Goal: Task Accomplishment & Management: Manage account settings

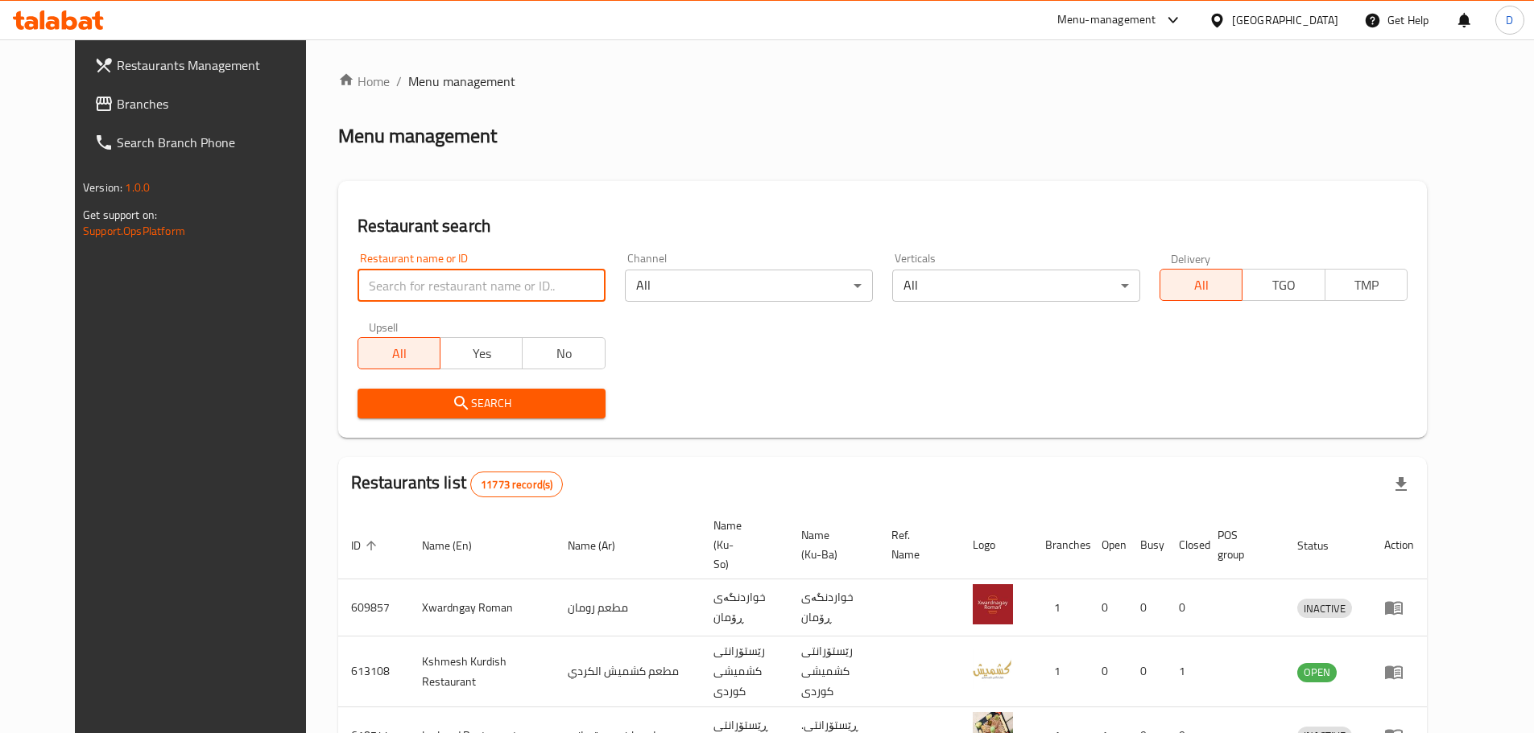
click at [556, 280] on input "search" at bounding box center [481, 286] width 248 height 32
type input "chef shawarma"
click at [467, 412] on span "Search" at bounding box center [481, 404] width 222 height 20
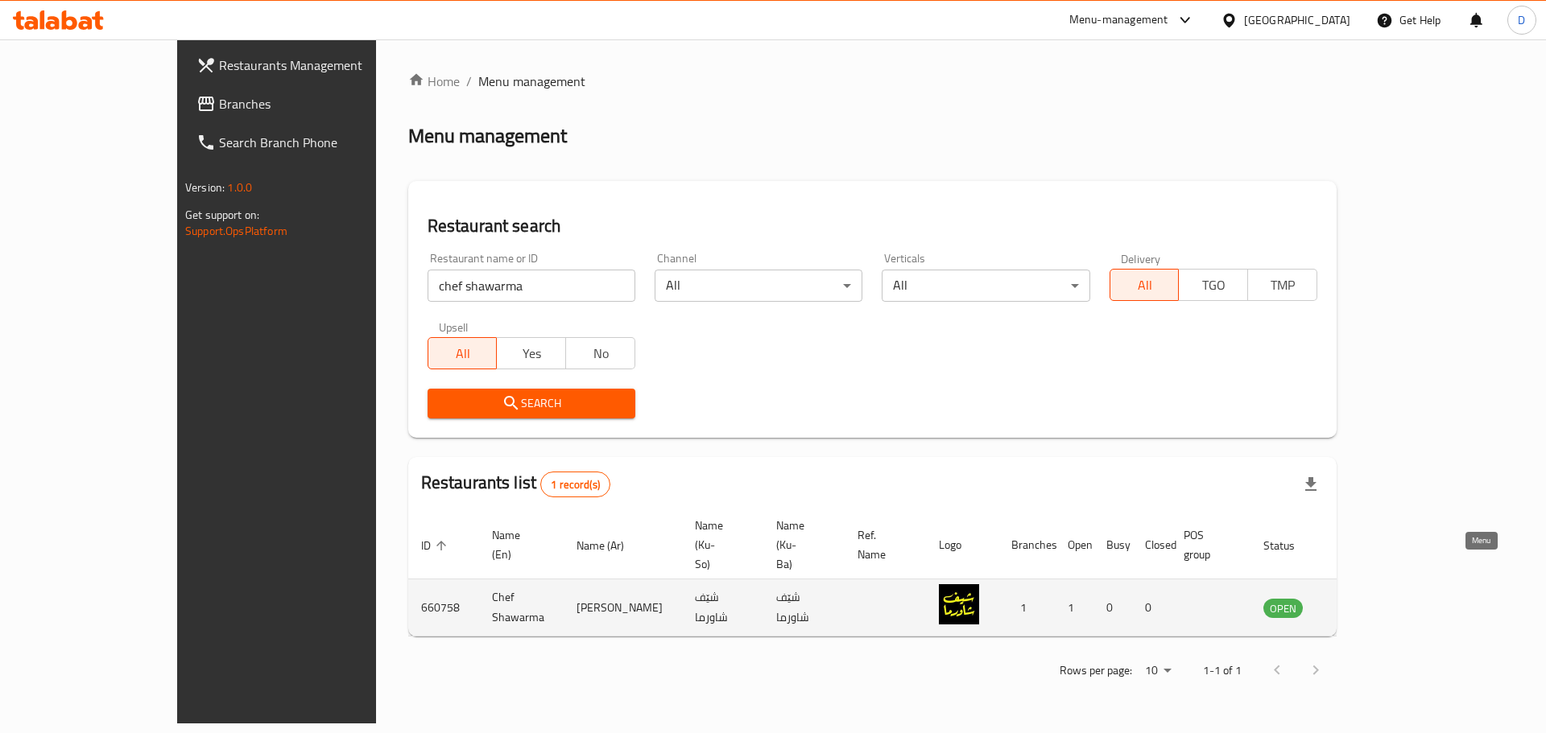
click at [1367, 598] on icon "enhanced table" at bounding box center [1357, 607] width 19 height 19
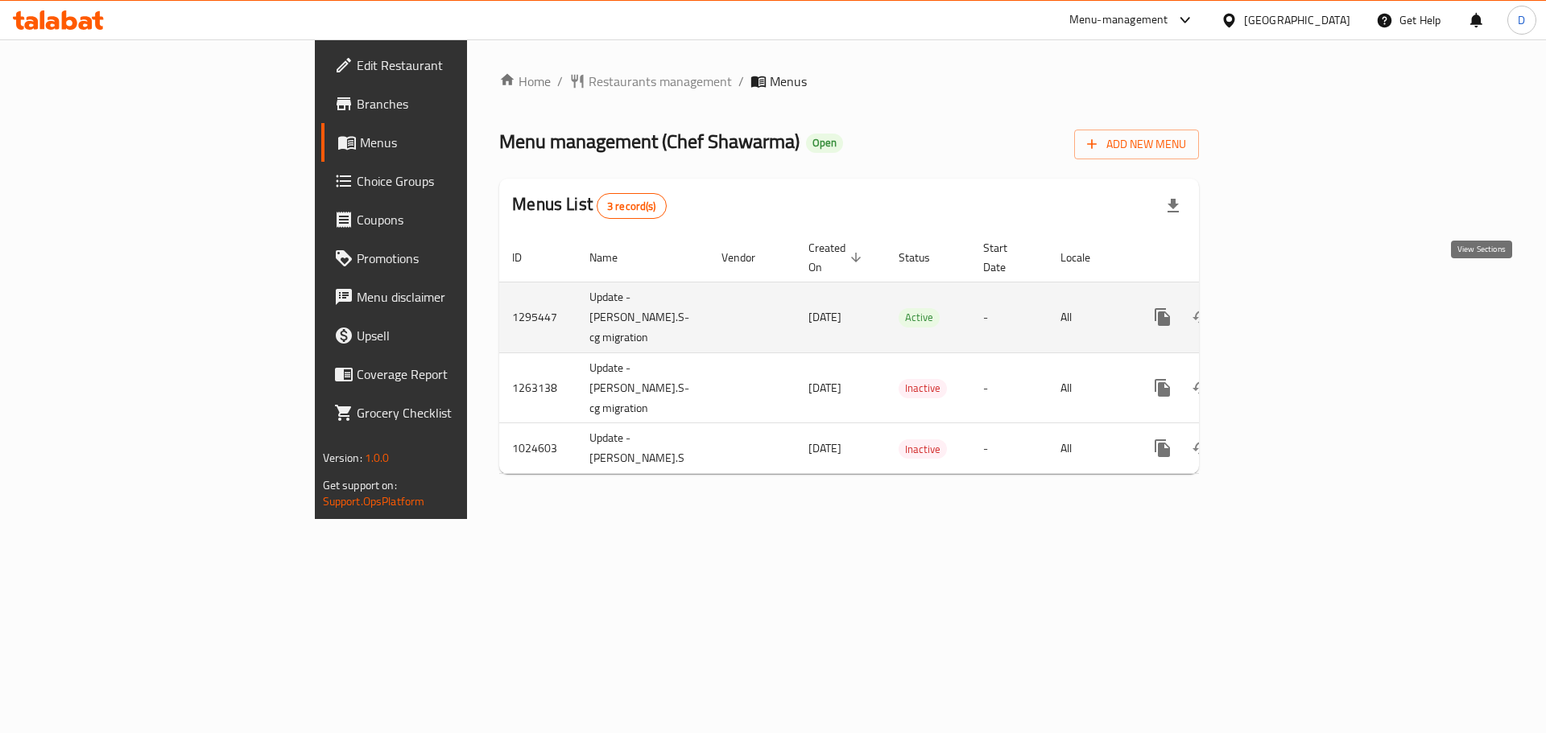
click at [1288, 308] on icon "enhanced table" at bounding box center [1278, 317] width 19 height 19
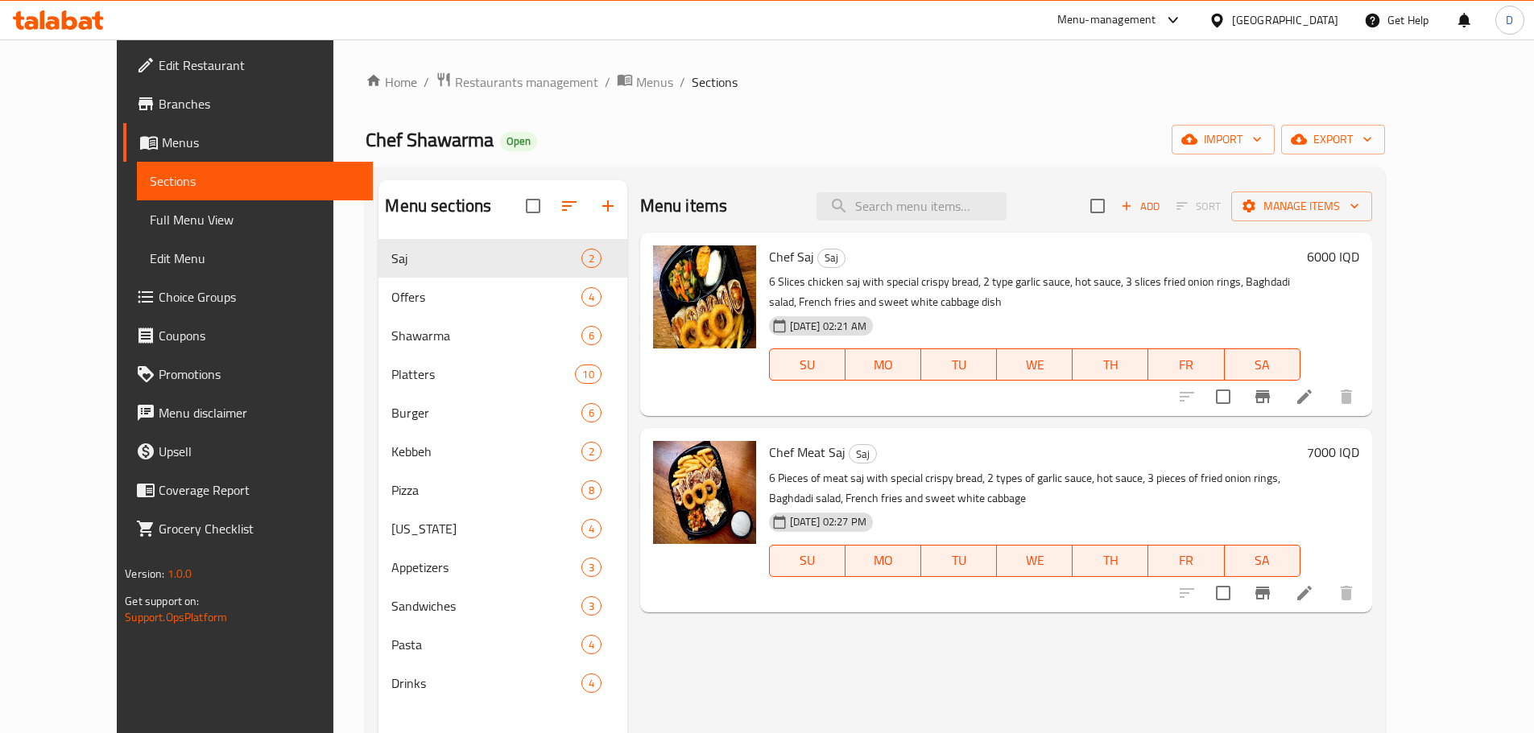
click at [769, 260] on span "Chef Saj" at bounding box center [791, 257] width 45 height 24
copy h6 "Chef Saj"
click at [775, 446] on span "Chef Meat Saj" at bounding box center [807, 452] width 76 height 24
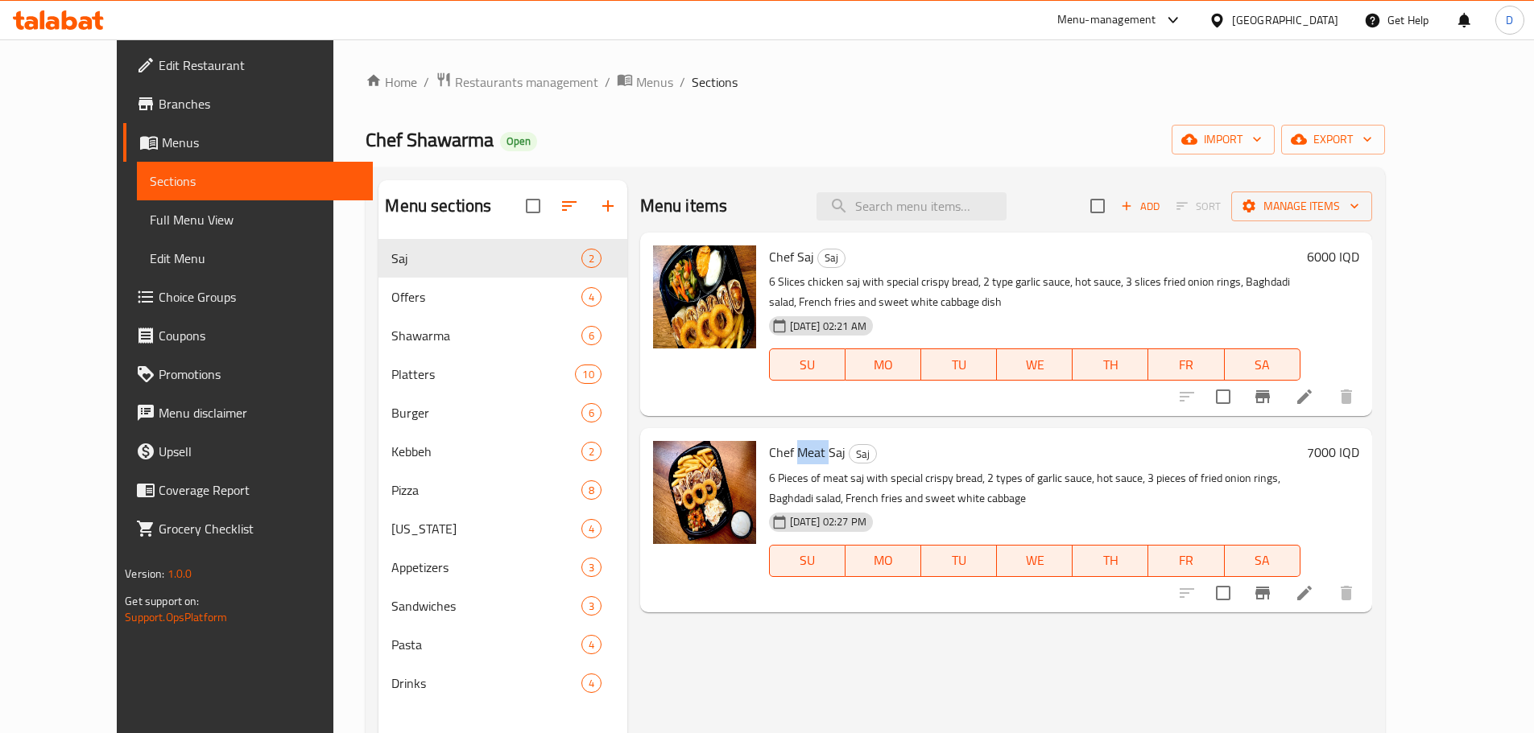
click at [775, 446] on span "Chef Meat Saj" at bounding box center [807, 452] width 76 height 24
copy h6 "Chef Meat Saj"
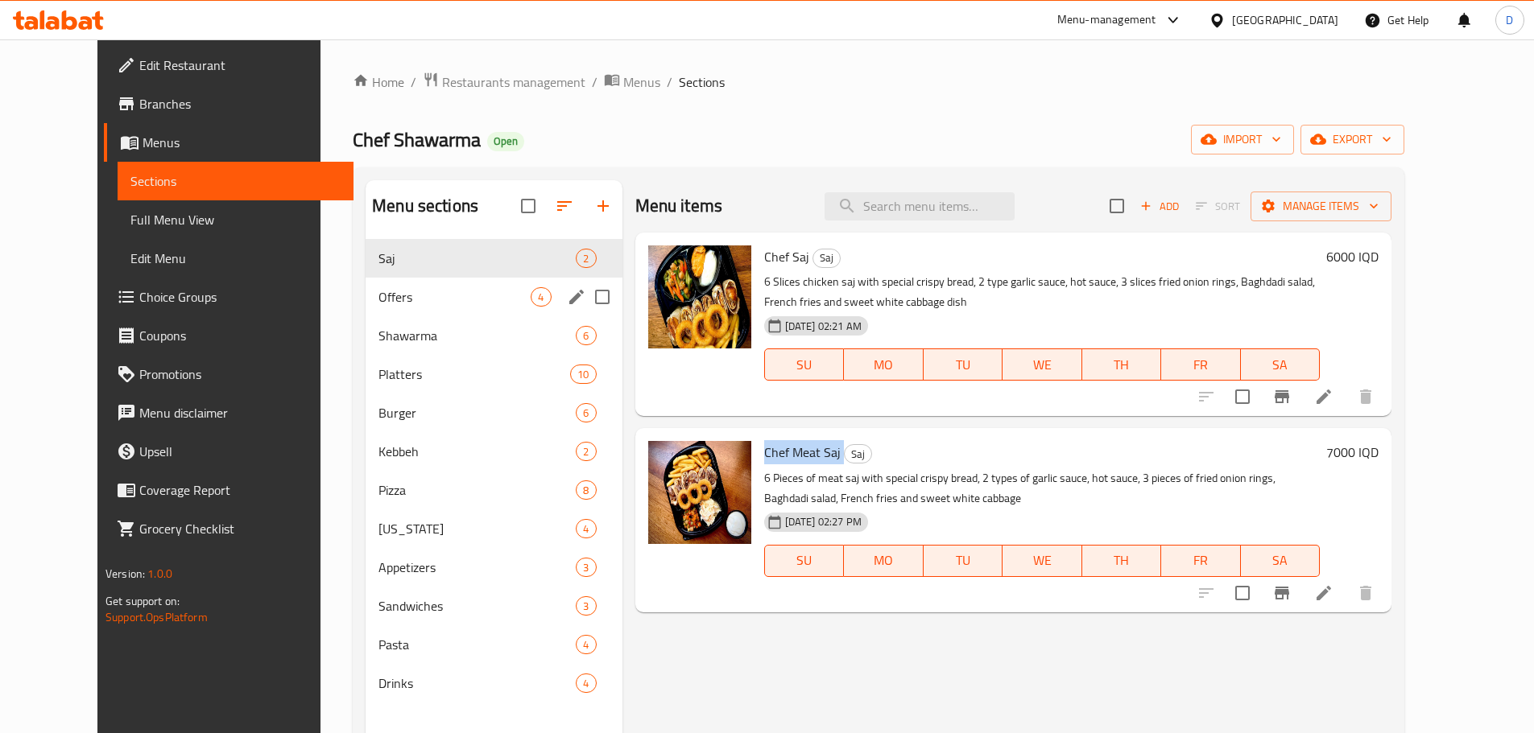
click at [366, 307] on div "Offers 4" at bounding box center [494, 297] width 256 height 39
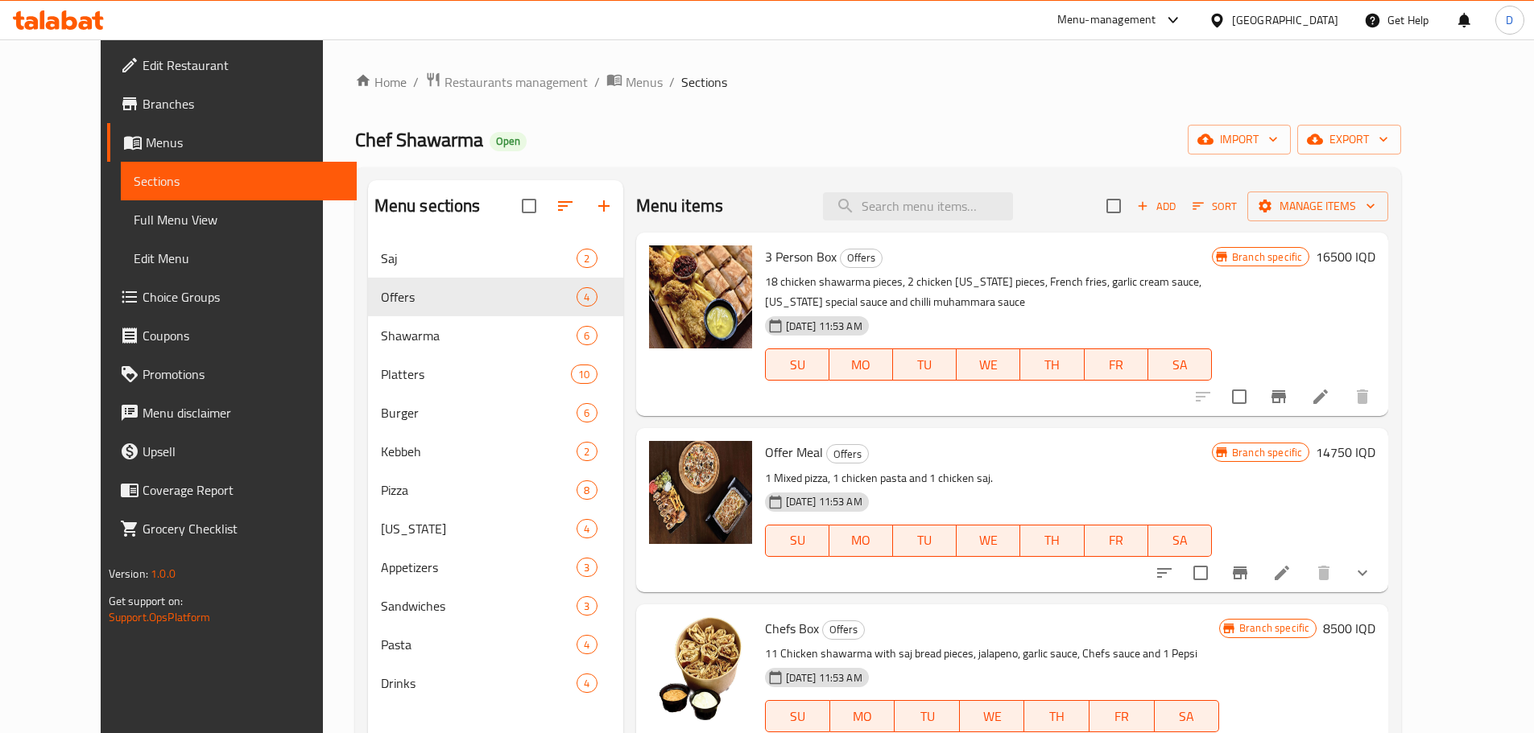
click at [793, 252] on span "3 Person Box" at bounding box center [801, 257] width 72 height 24
copy h6 "3 Person Box"
click at [765, 454] on span "Offer Meal" at bounding box center [794, 452] width 58 height 24
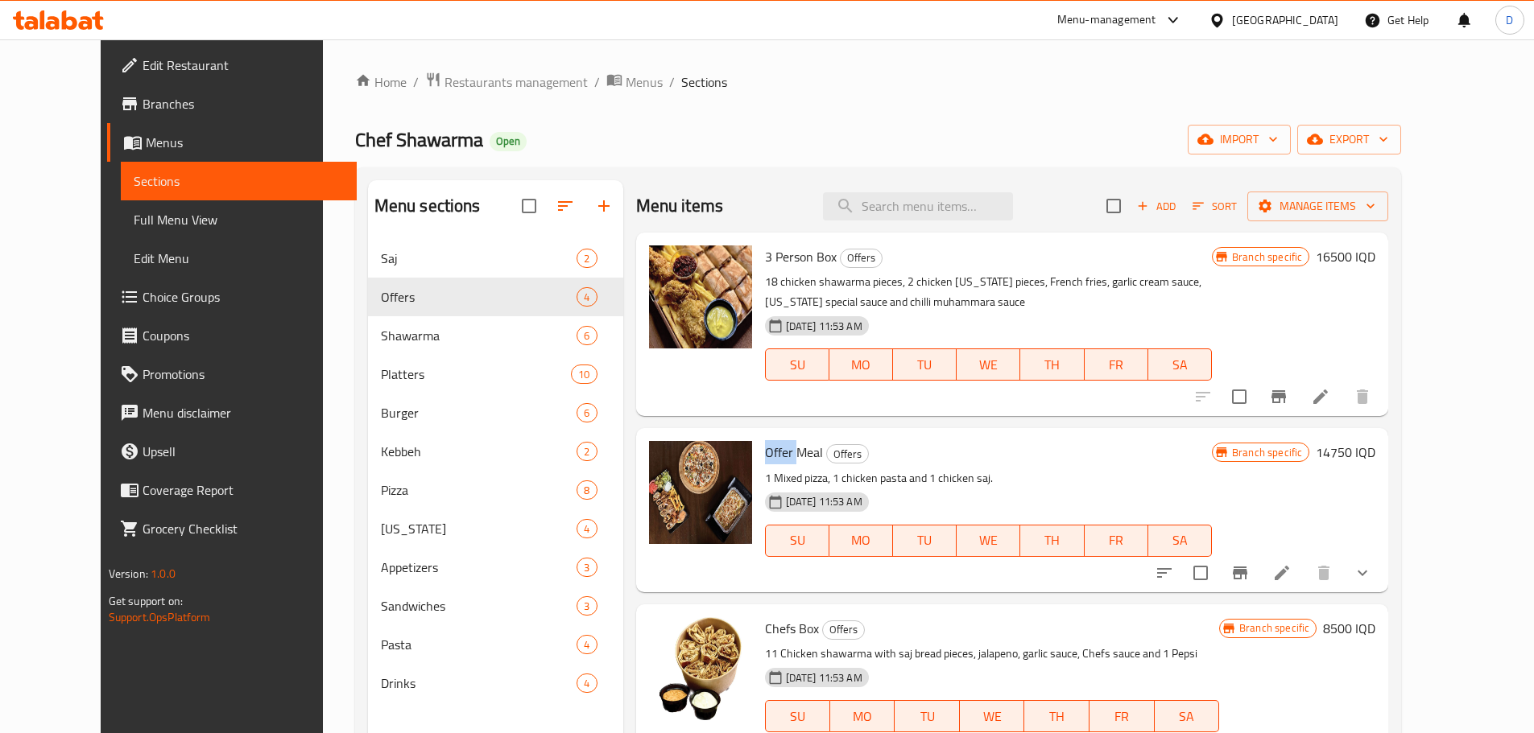
click at [765, 454] on span "Offer Meal" at bounding box center [794, 452] width 58 height 24
copy h6 "Offer Meal"
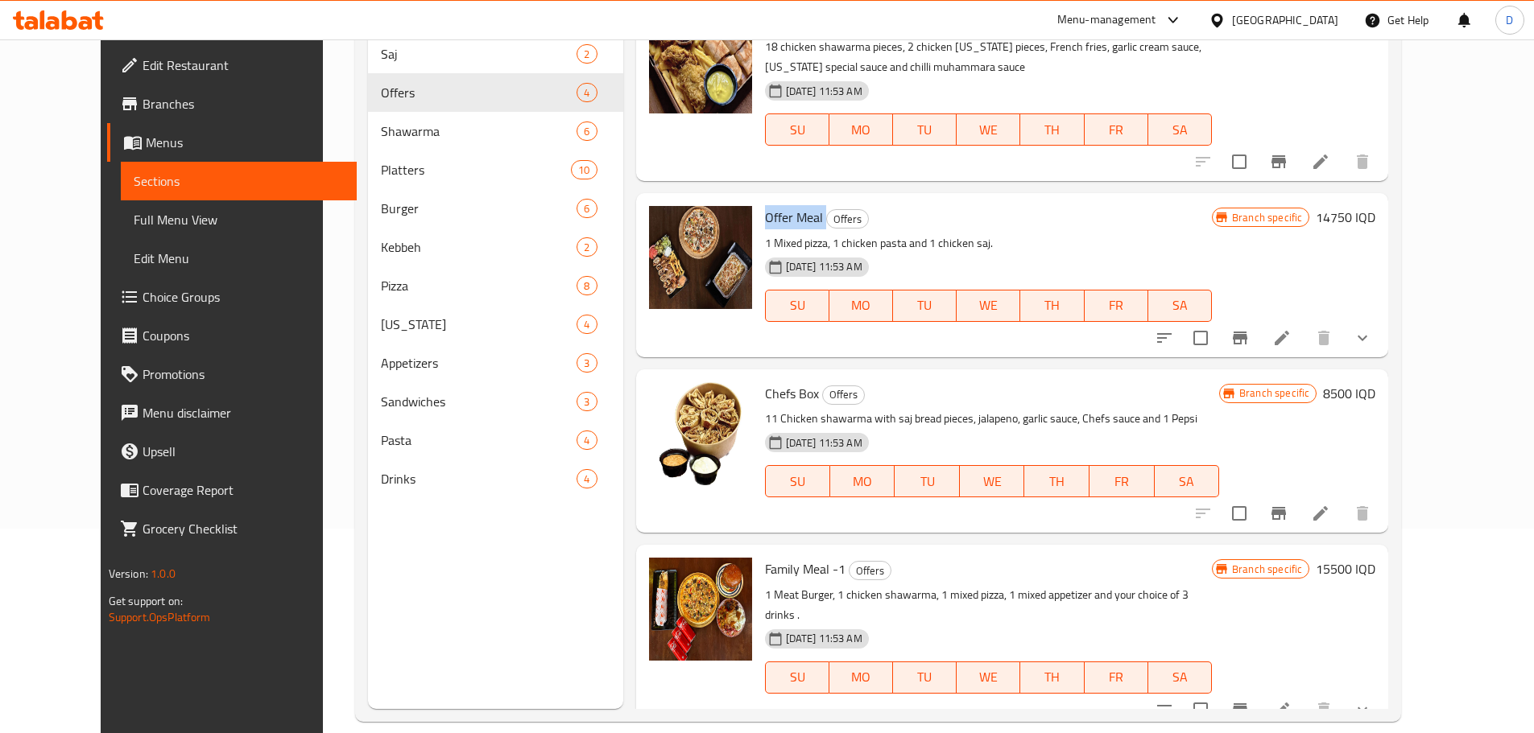
scroll to position [225, 0]
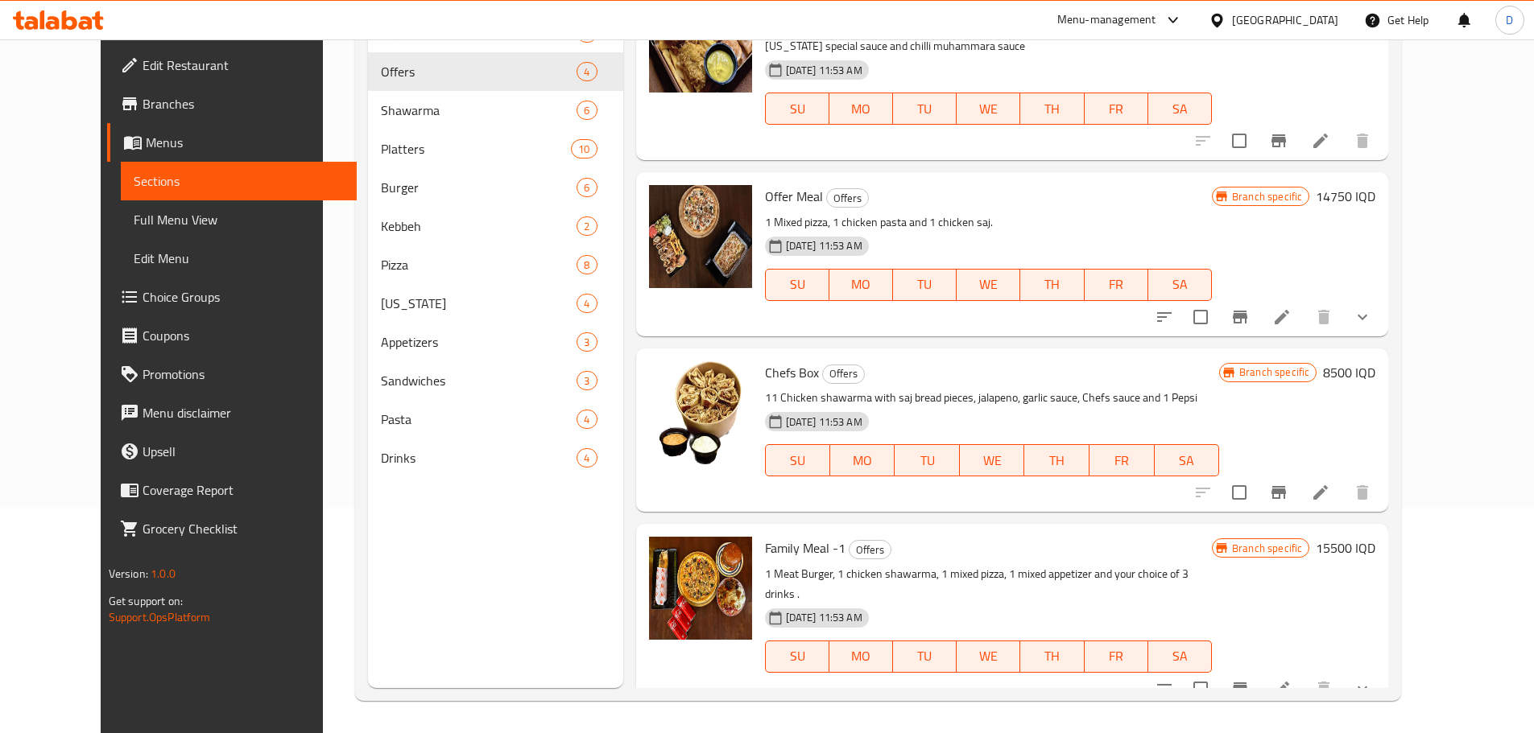
click at [770, 377] on span "Chefs Box" at bounding box center [792, 373] width 54 height 24
copy h6 "Chefs Box"
click at [765, 548] on span "Family Meal -1" at bounding box center [805, 548] width 81 height 24
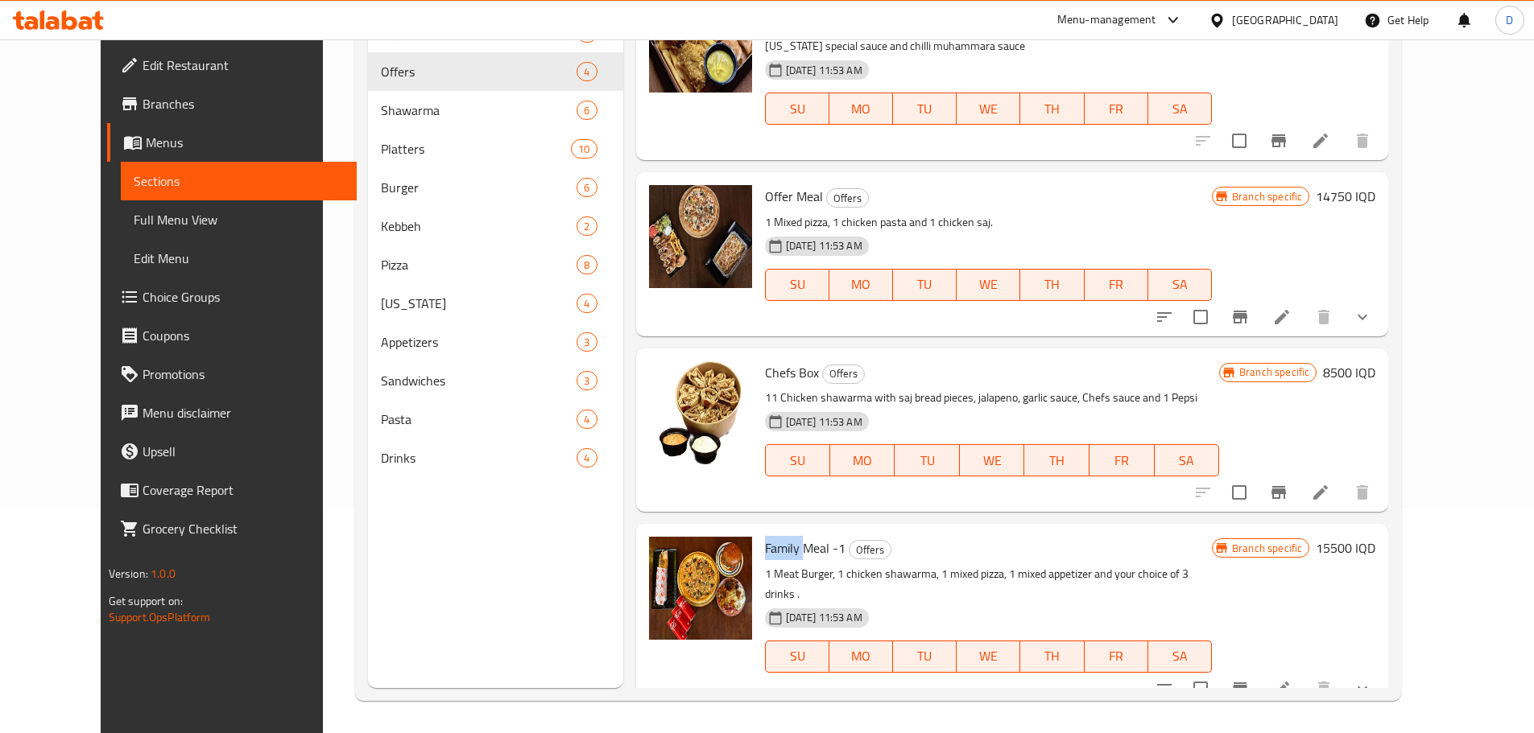
click at [765, 548] on span "Family Meal -1" at bounding box center [805, 548] width 81 height 24
copy h6 "Family Meal -1"
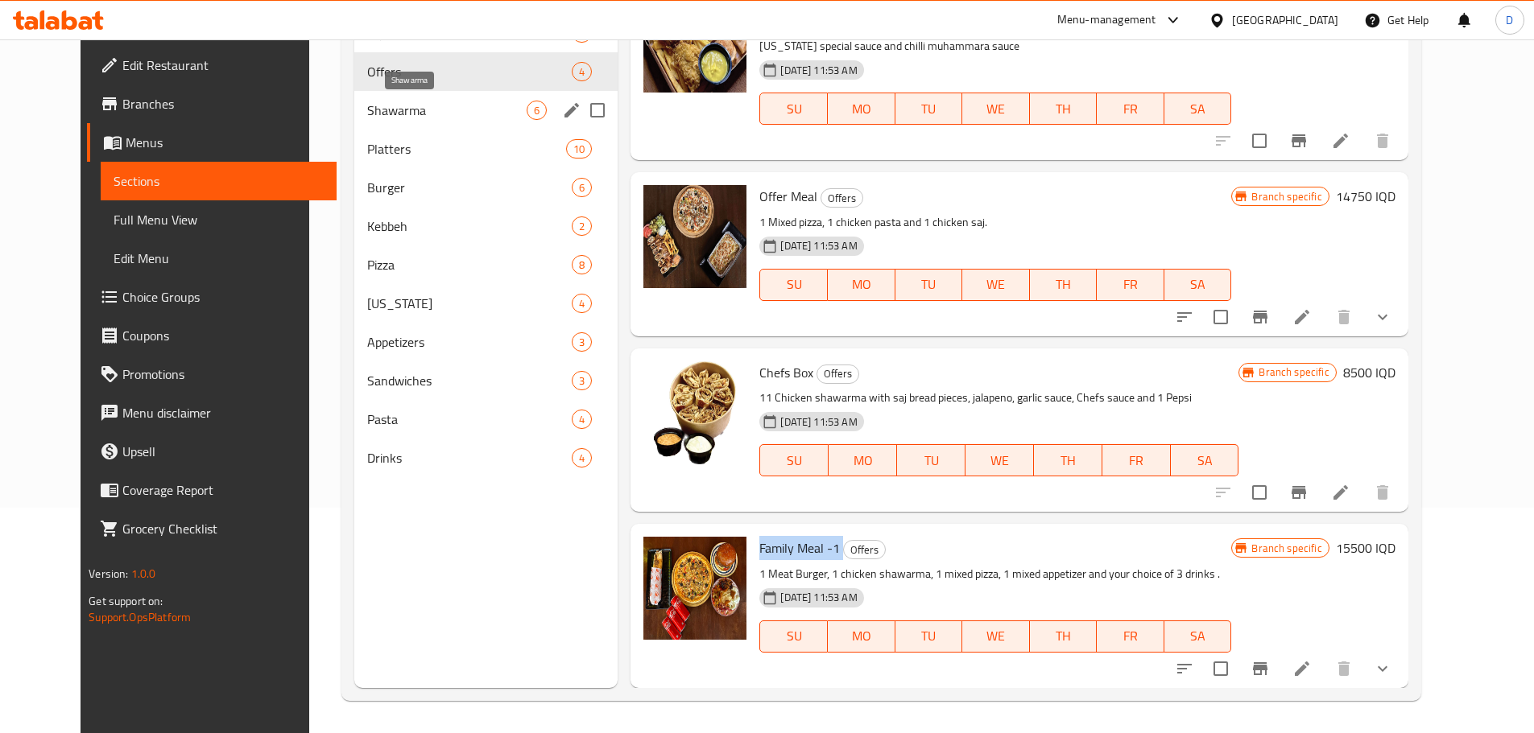
drag, startPoint x: 408, startPoint y: 104, endPoint x: 410, endPoint y: 141, distance: 37.1
click at [408, 104] on span "Shawarma" at bounding box center [446, 110] width 159 height 19
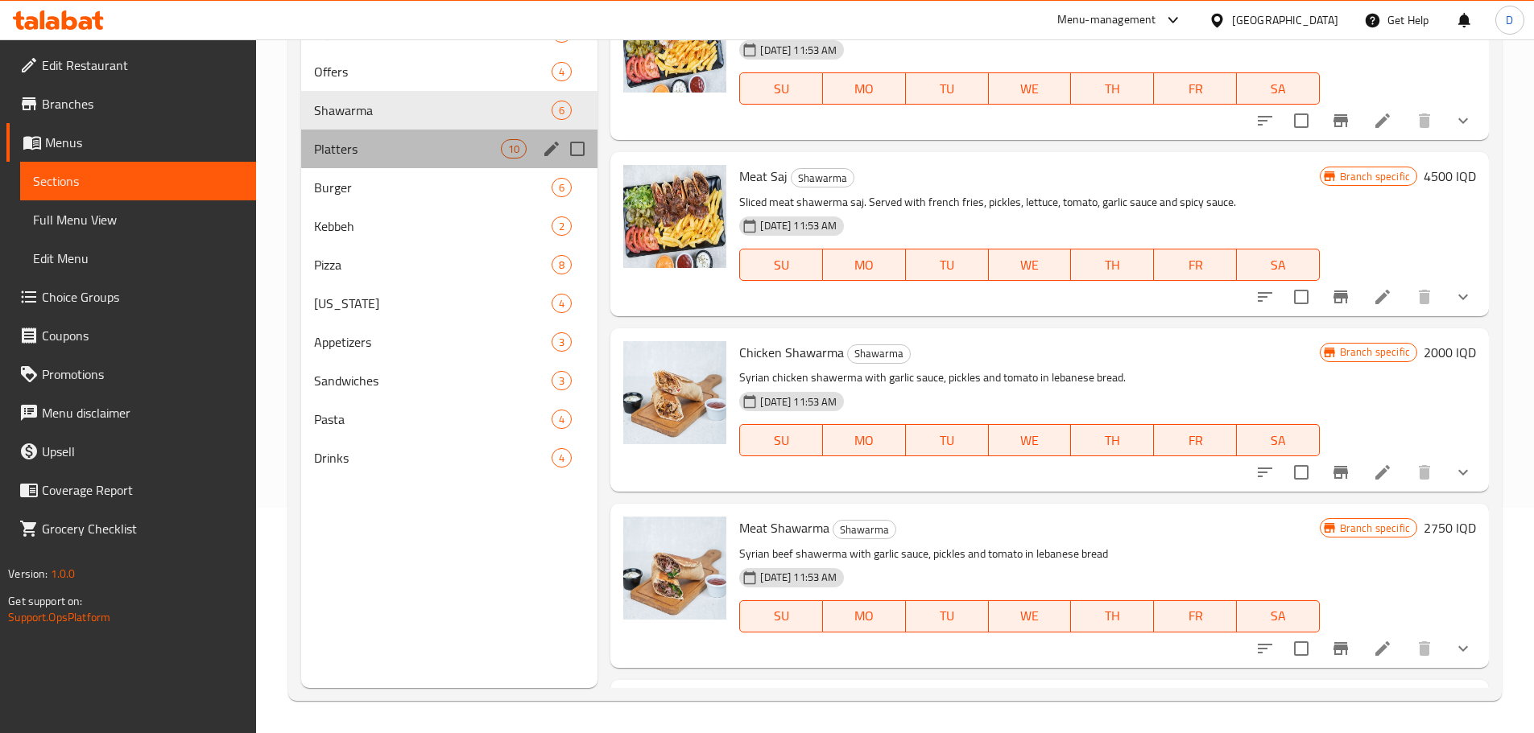
click at [412, 163] on div "Platters 10" at bounding box center [449, 149] width 297 height 39
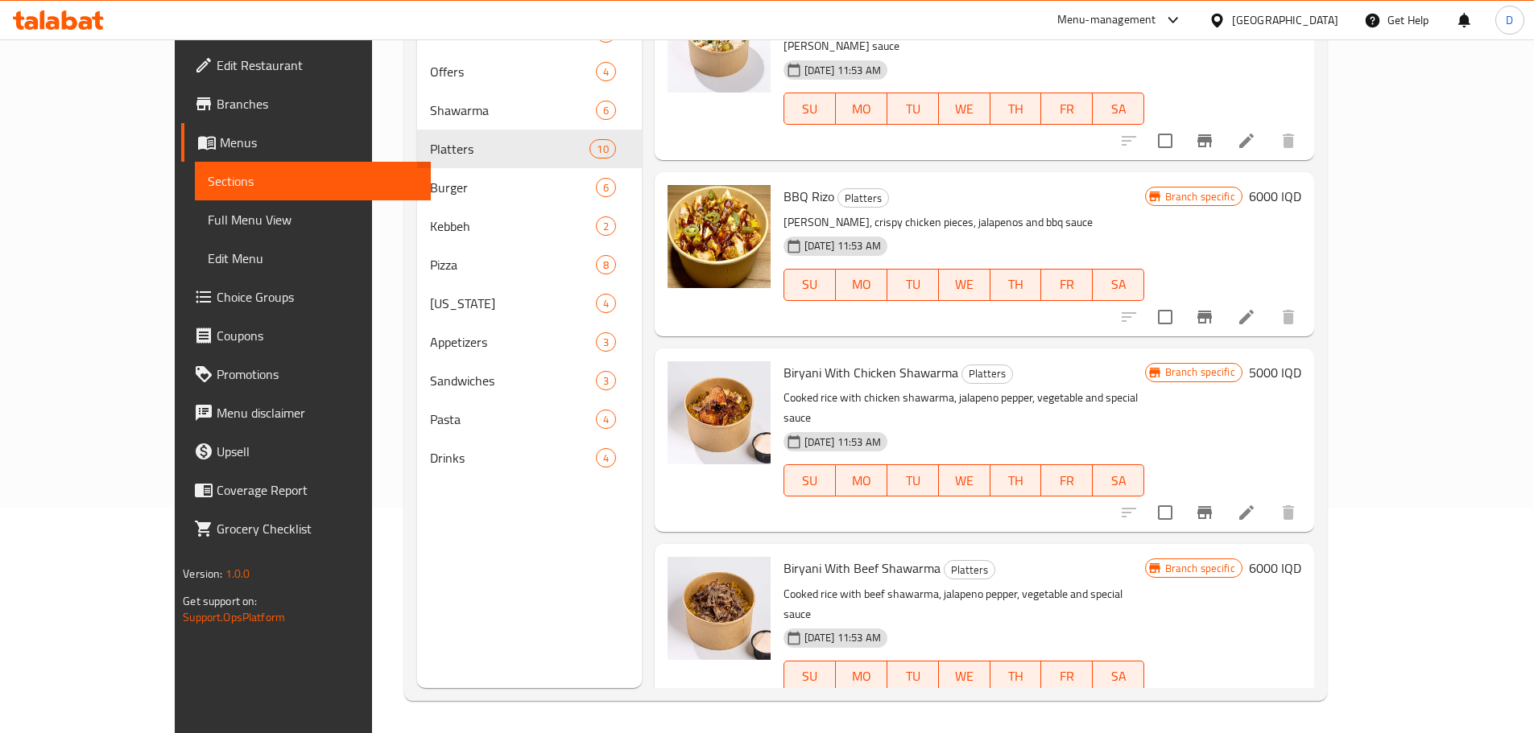
click at [783, 184] on span "BBQ Rizo" at bounding box center [808, 196] width 51 height 24
copy h6 "BBQ Rizo"
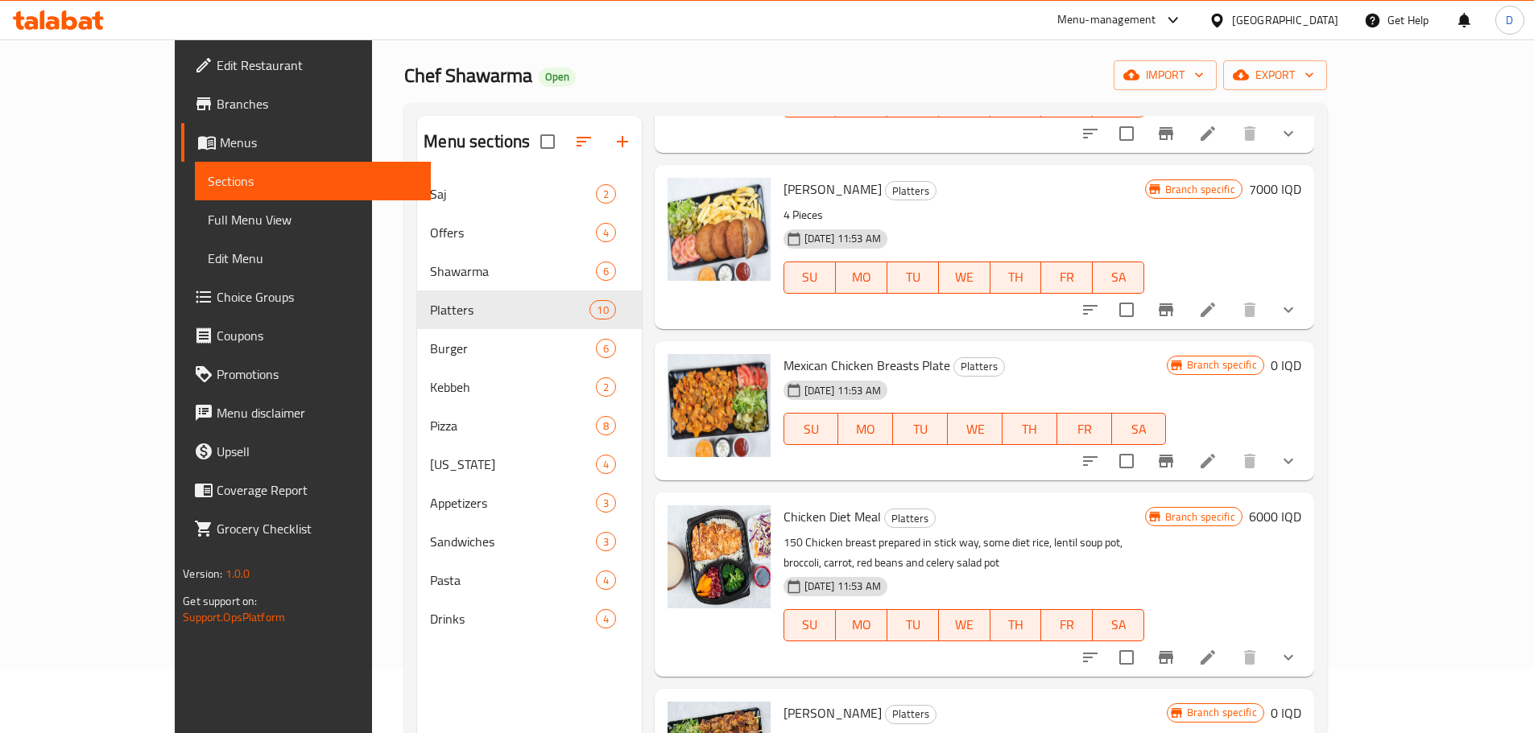
scroll to position [1018, 0]
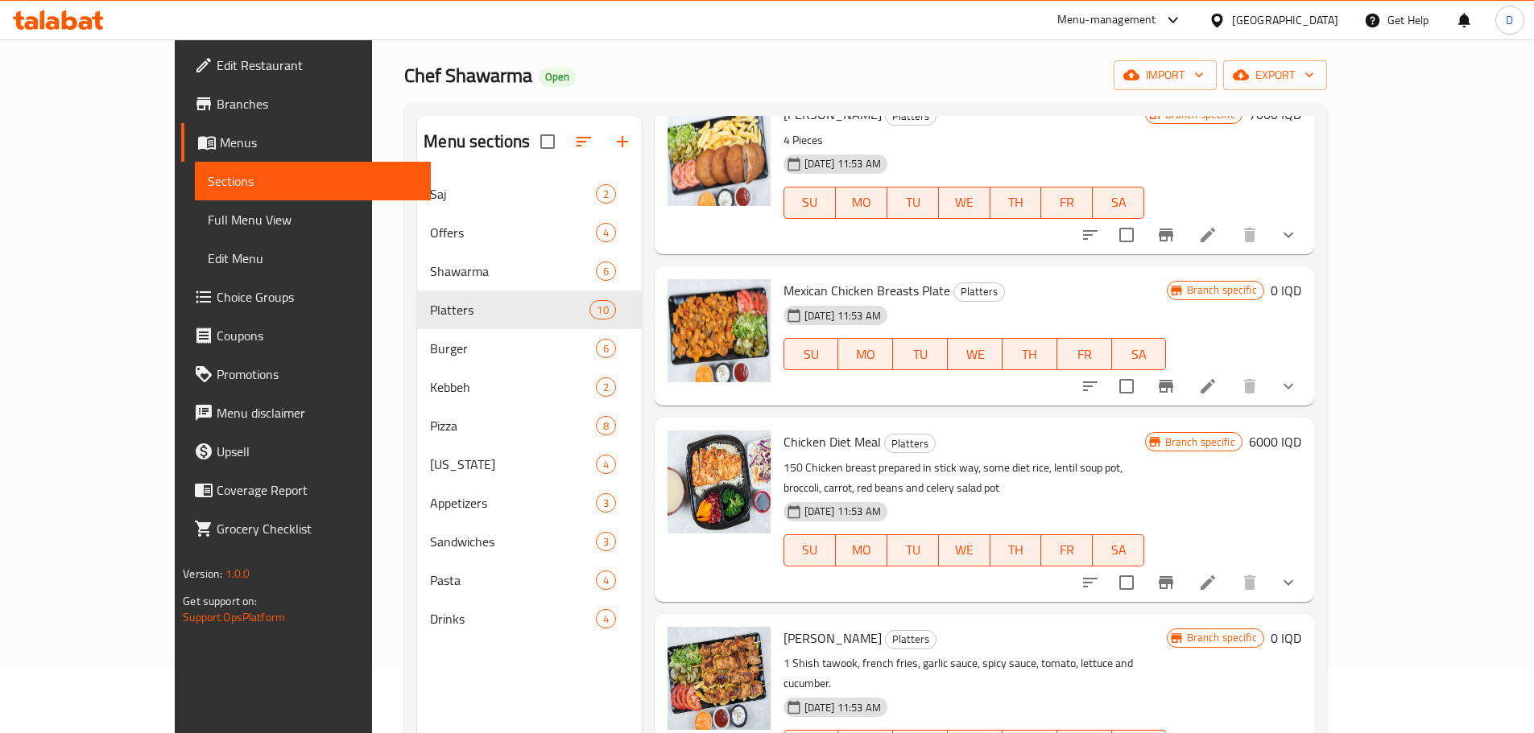
click at [87, 23] on icon at bounding box center [86, 23] width 14 height 14
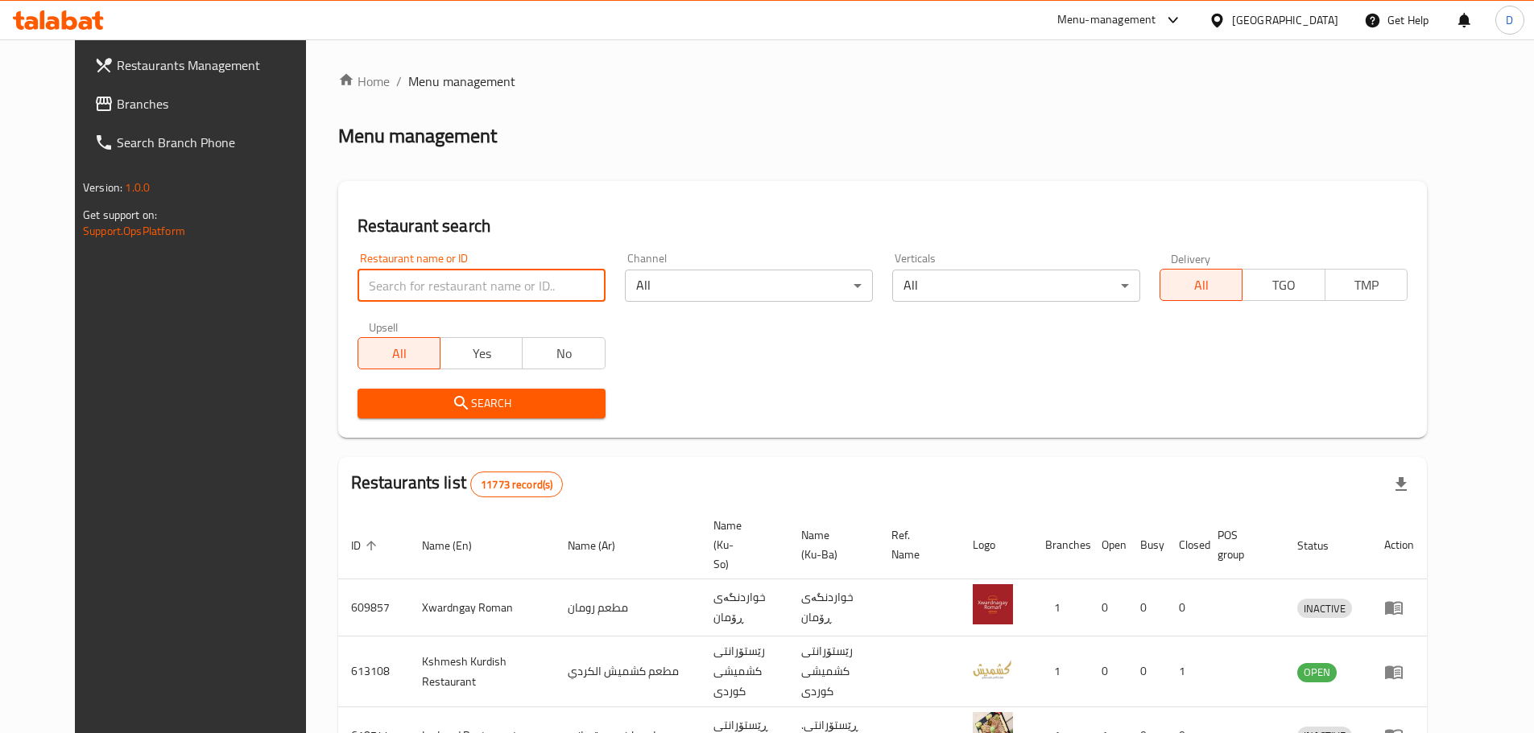
click at [415, 284] on input "search" at bounding box center [481, 286] width 248 height 32
type input "chef shawarma"
click at [456, 414] on button "Search" at bounding box center [481, 404] width 248 height 30
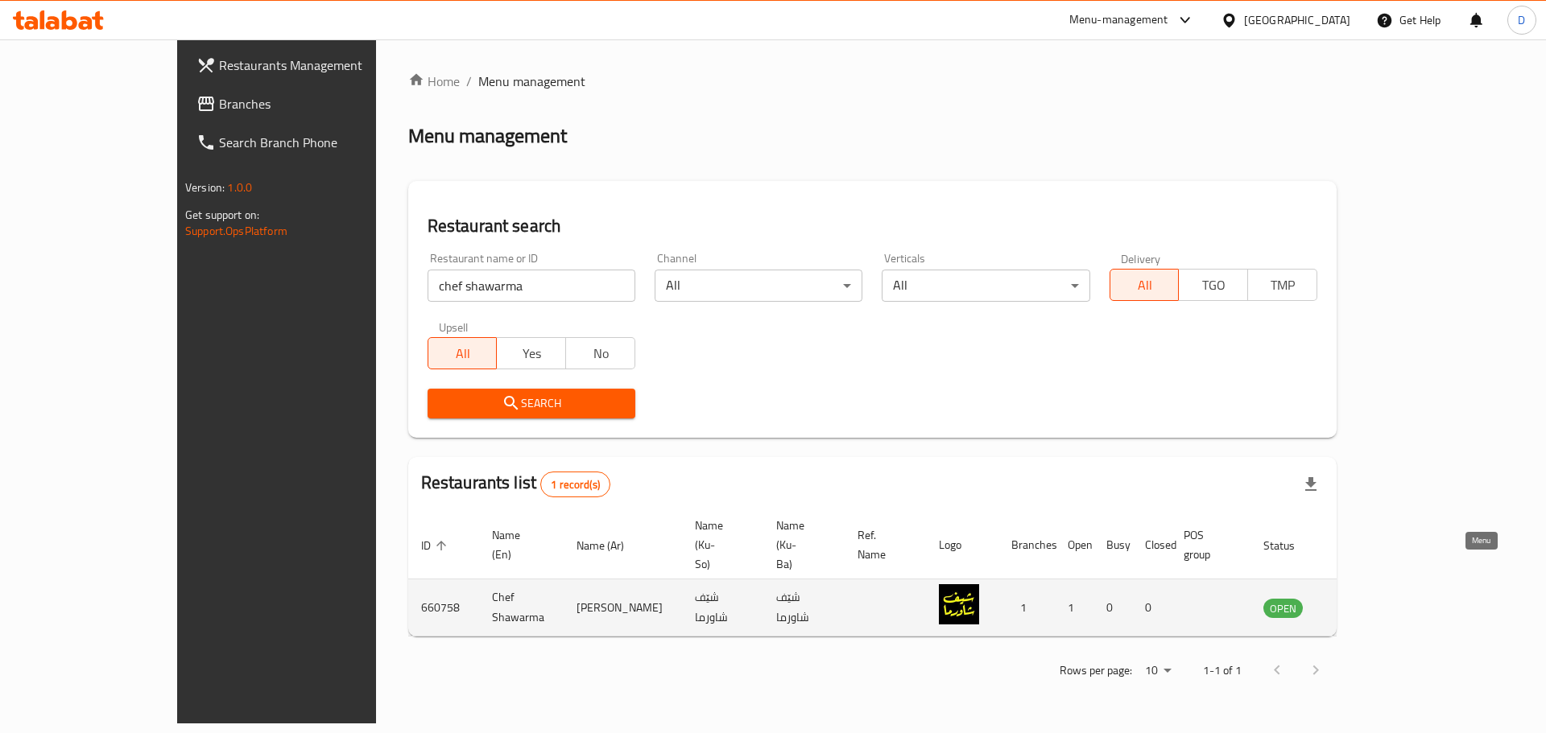
click at [1367, 598] on icon "enhanced table" at bounding box center [1357, 607] width 19 height 19
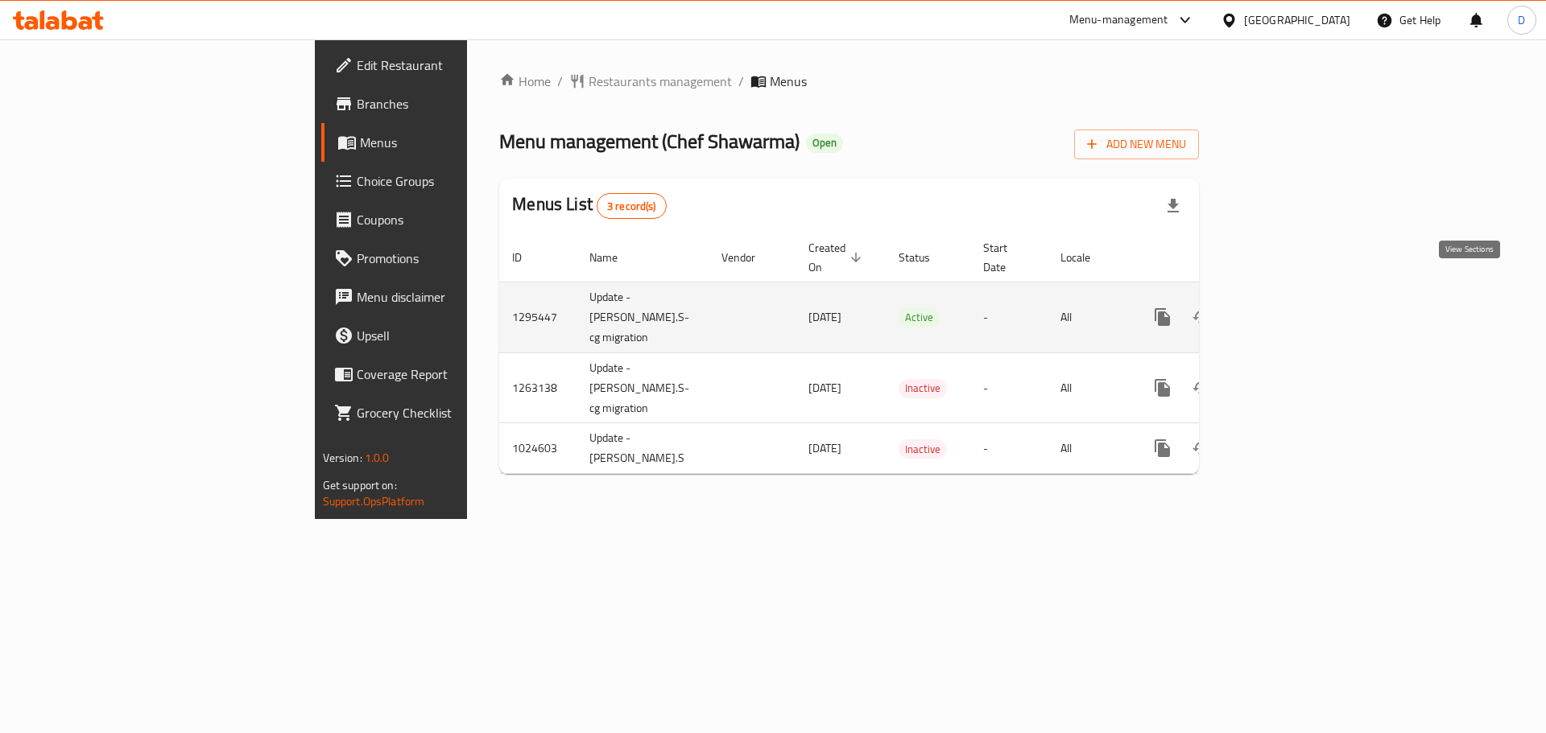
click at [1298, 298] on link "enhanced table" at bounding box center [1278, 317] width 39 height 39
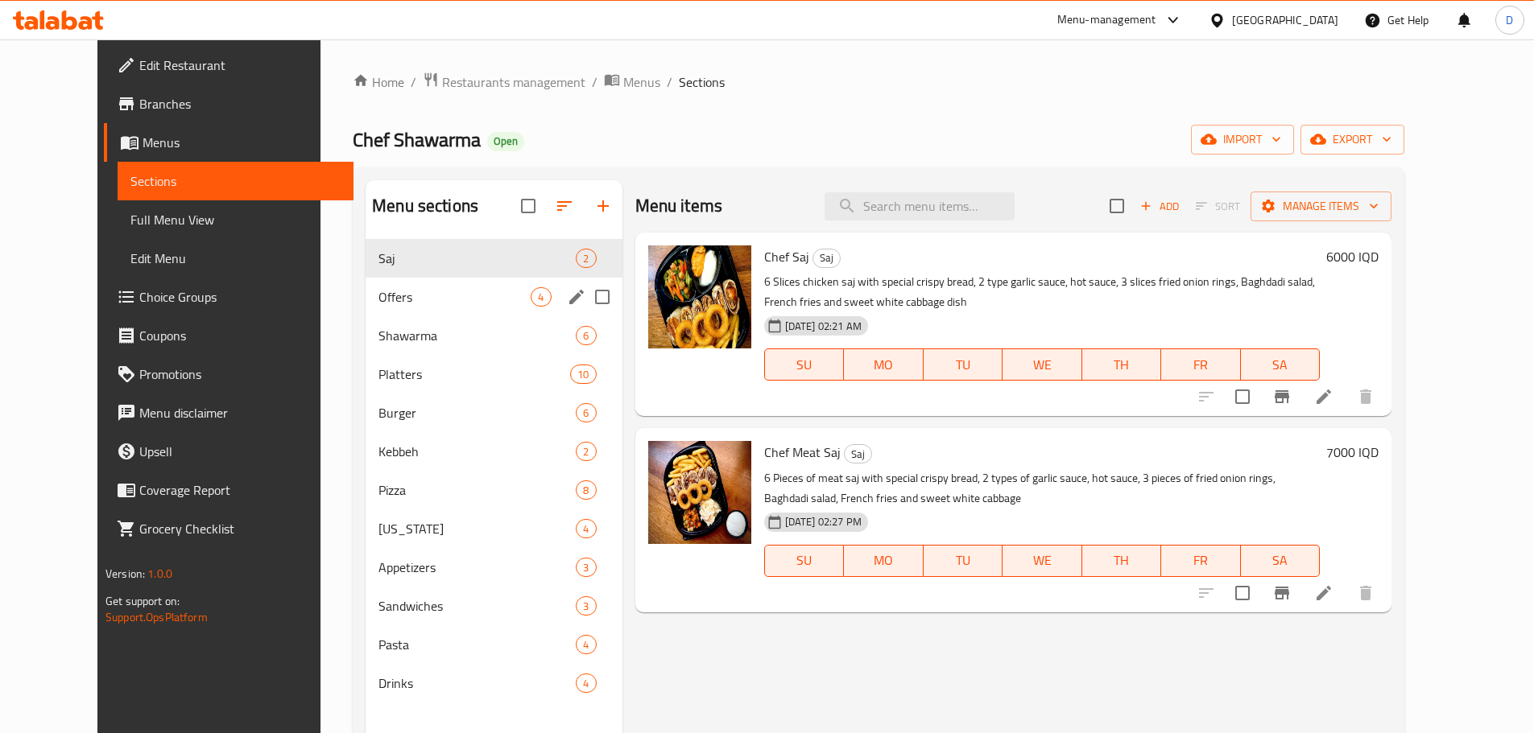
click at [366, 311] on div "Offers 4" at bounding box center [494, 297] width 256 height 39
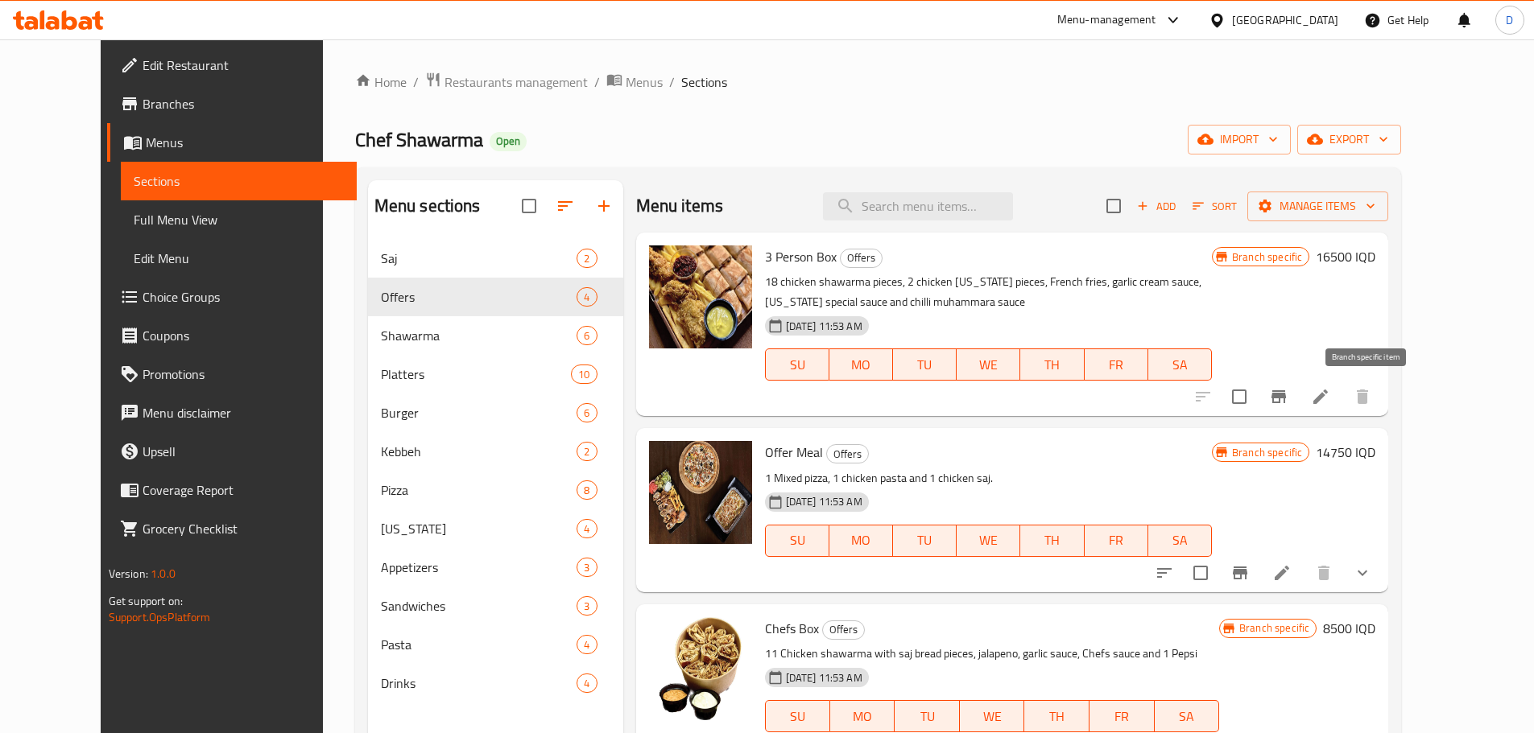
click at [1298, 393] on button "Branch-specific-item" at bounding box center [1278, 397] width 39 height 39
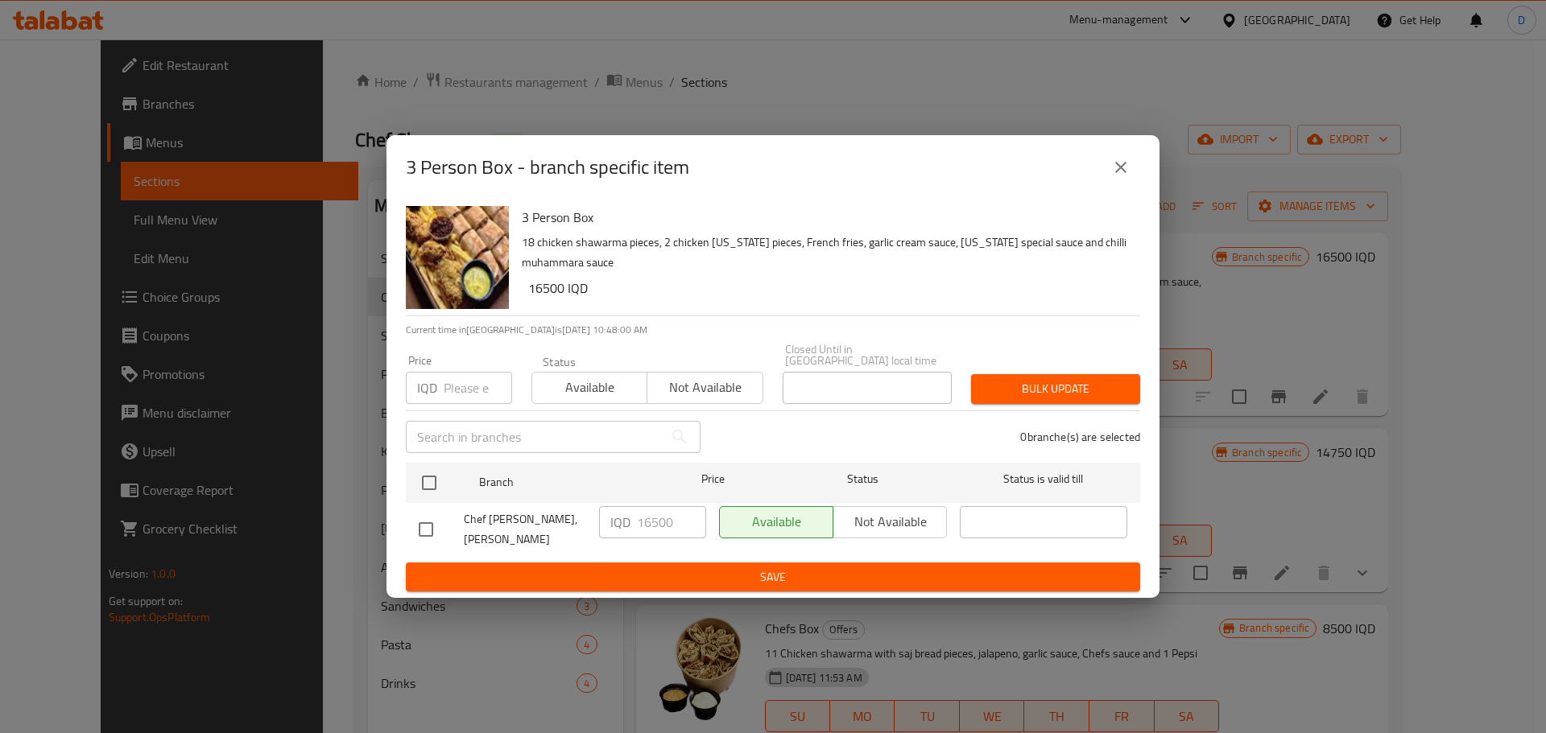
click at [1125, 166] on icon "close" at bounding box center [1120, 167] width 19 height 19
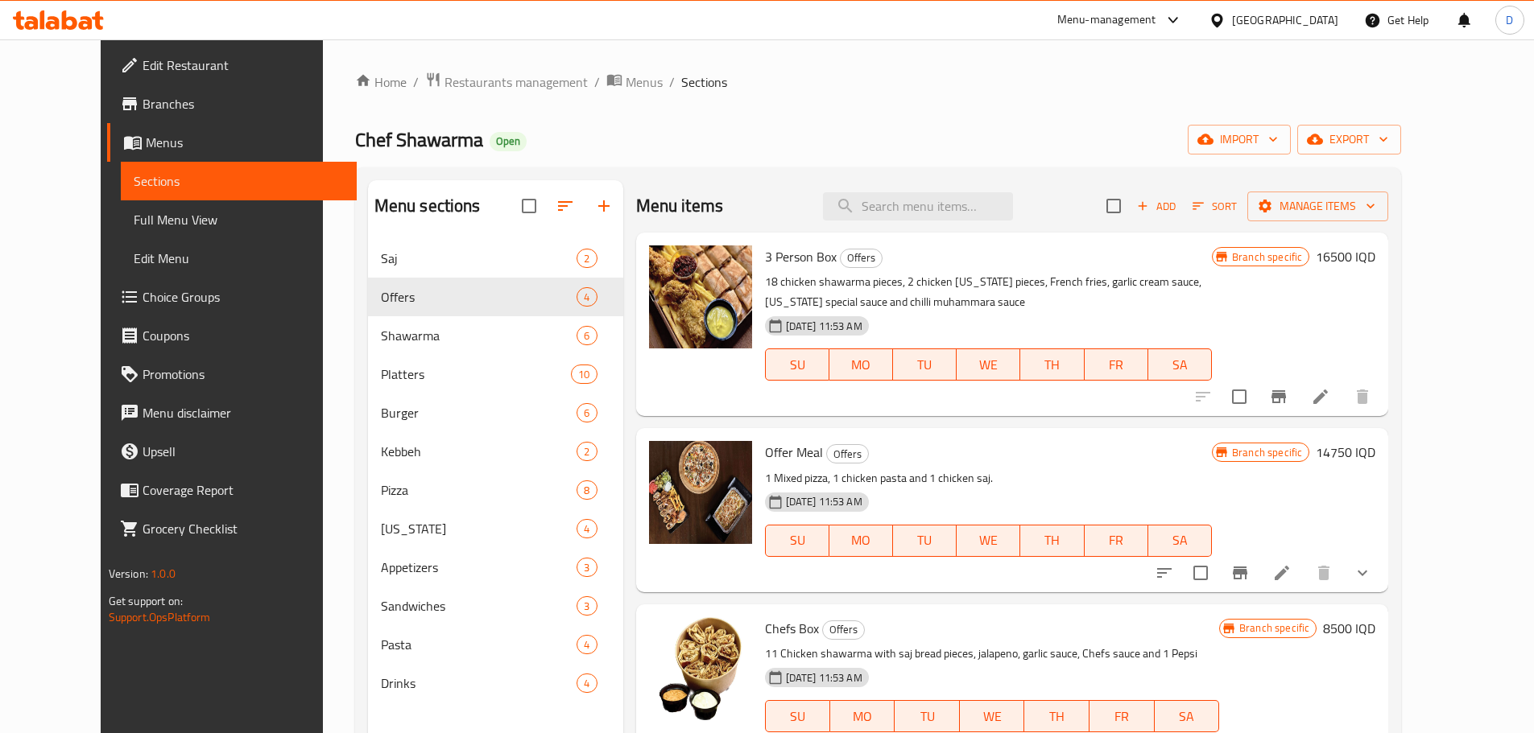
click at [1375, 263] on h6 "16500 IQD" at bounding box center [1346, 257] width 60 height 23
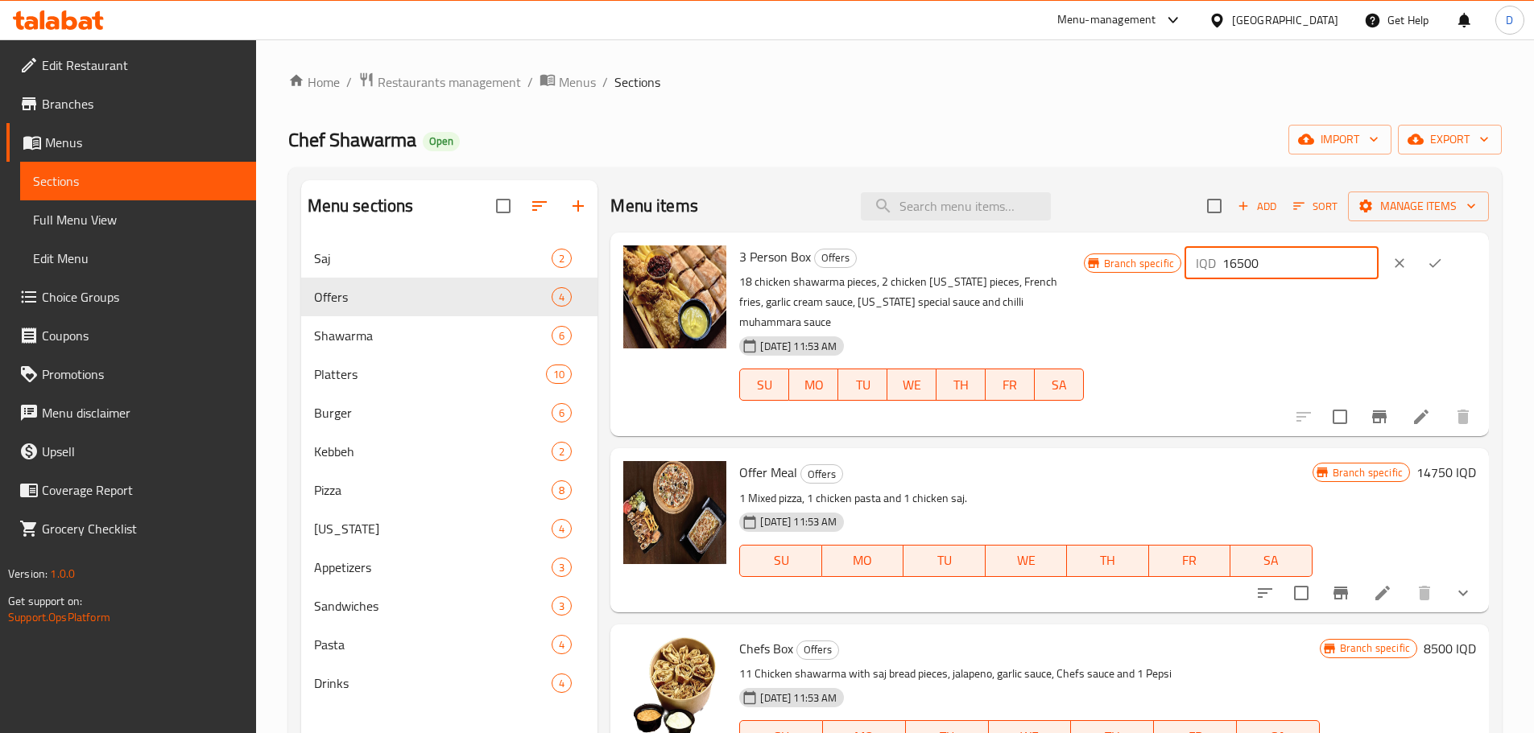
click at [1280, 257] on input "16500" at bounding box center [1300, 263] width 156 height 32
click at [1277, 270] on input "16500" at bounding box center [1300, 263] width 156 height 32
click at [1277, 269] on input "16500" at bounding box center [1300, 263] width 156 height 32
click at [1277, 269] on input "13000" at bounding box center [1300, 263] width 156 height 32
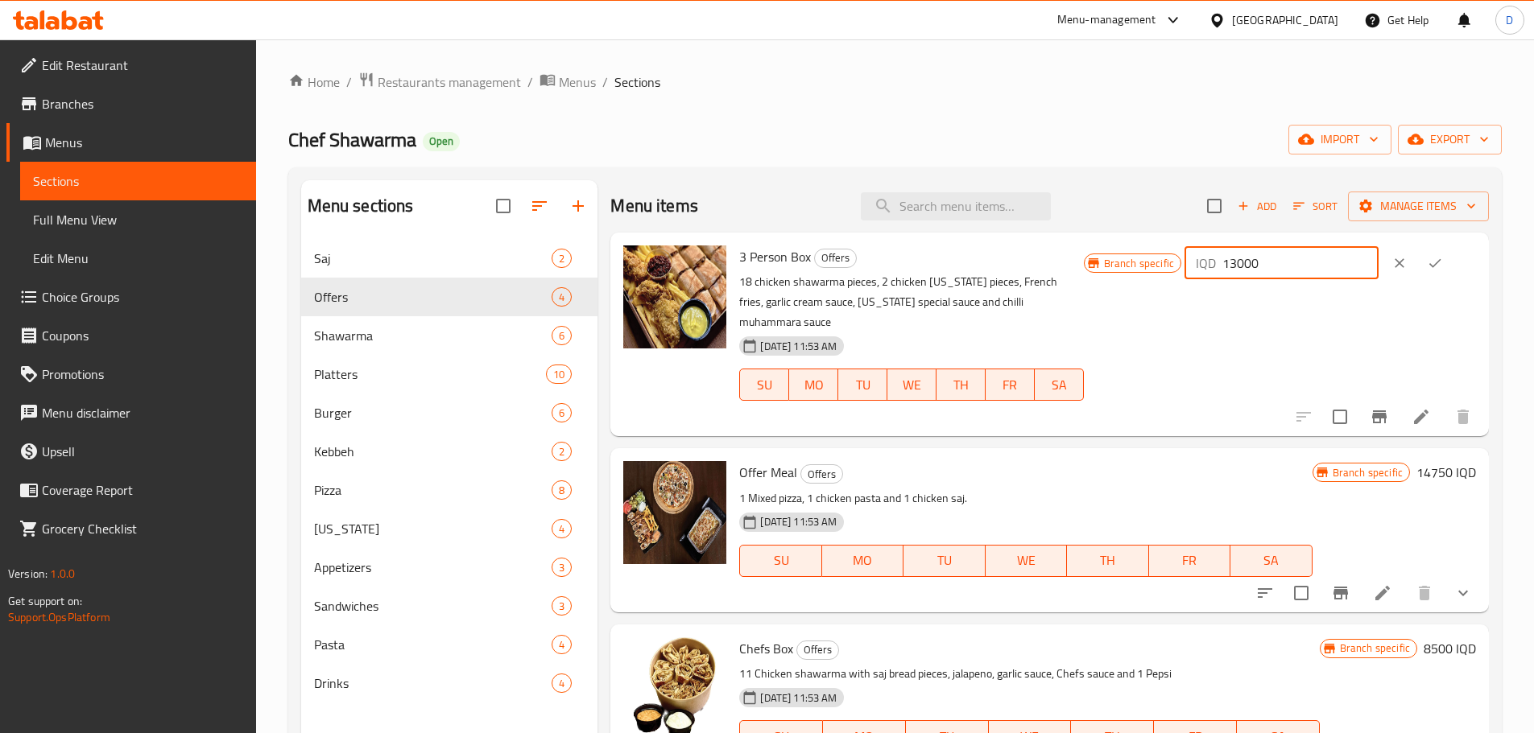
drag, startPoint x: 1277, startPoint y: 269, endPoint x: 1274, endPoint y: 277, distance: 8.7
click at [1276, 269] on input "13000" at bounding box center [1300, 263] width 156 height 32
click at [1274, 277] on input "13000" at bounding box center [1300, 263] width 156 height 32
click at [1270, 263] on input "13000" at bounding box center [1300, 263] width 156 height 32
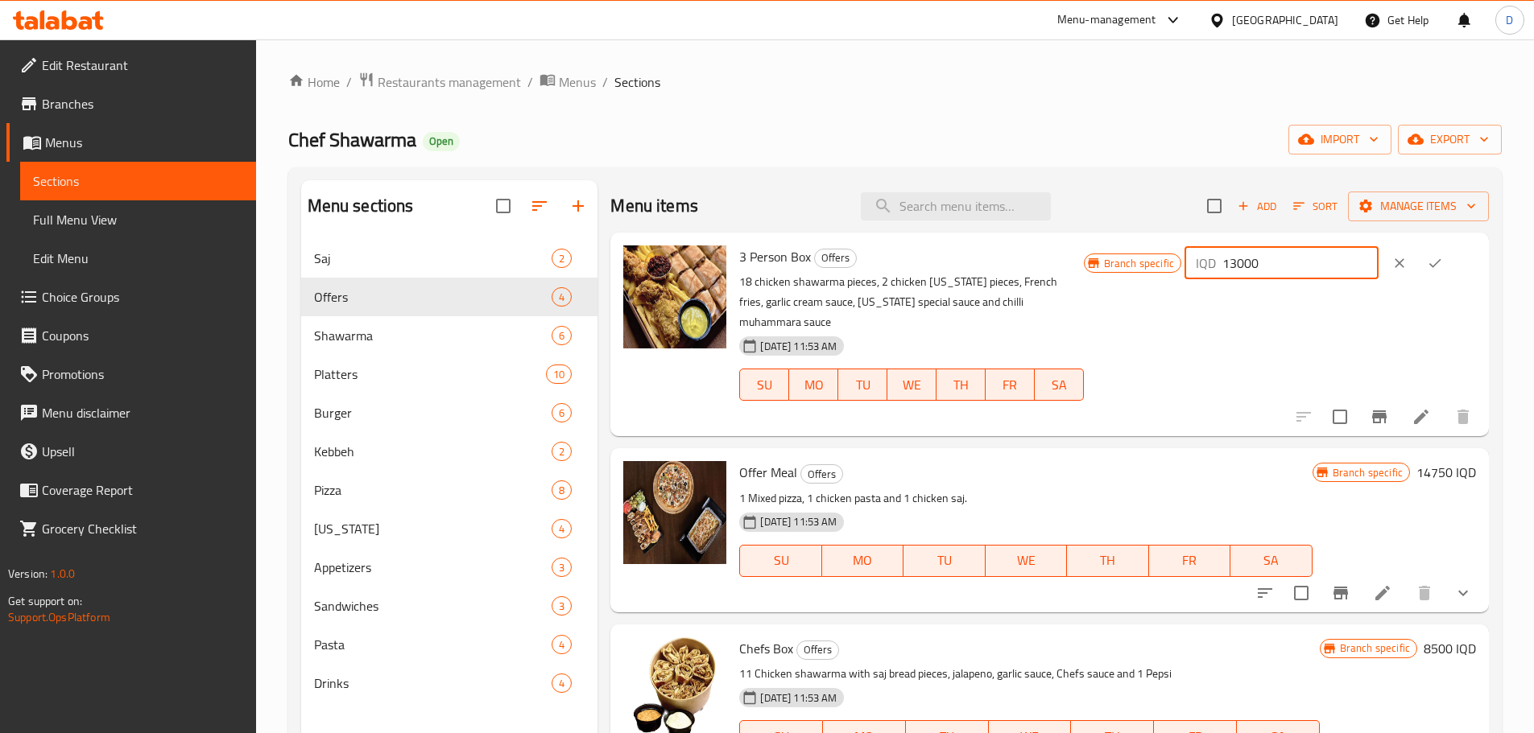
click at [1270, 266] on input "13000" at bounding box center [1300, 263] width 156 height 32
click at [1264, 270] on input "13000" at bounding box center [1300, 263] width 156 height 32
click at [1264, 271] on input "13000" at bounding box center [1300, 263] width 156 height 32
click at [1263, 273] on input "13000" at bounding box center [1300, 263] width 156 height 32
click at [1262, 275] on input "13000" at bounding box center [1300, 263] width 156 height 32
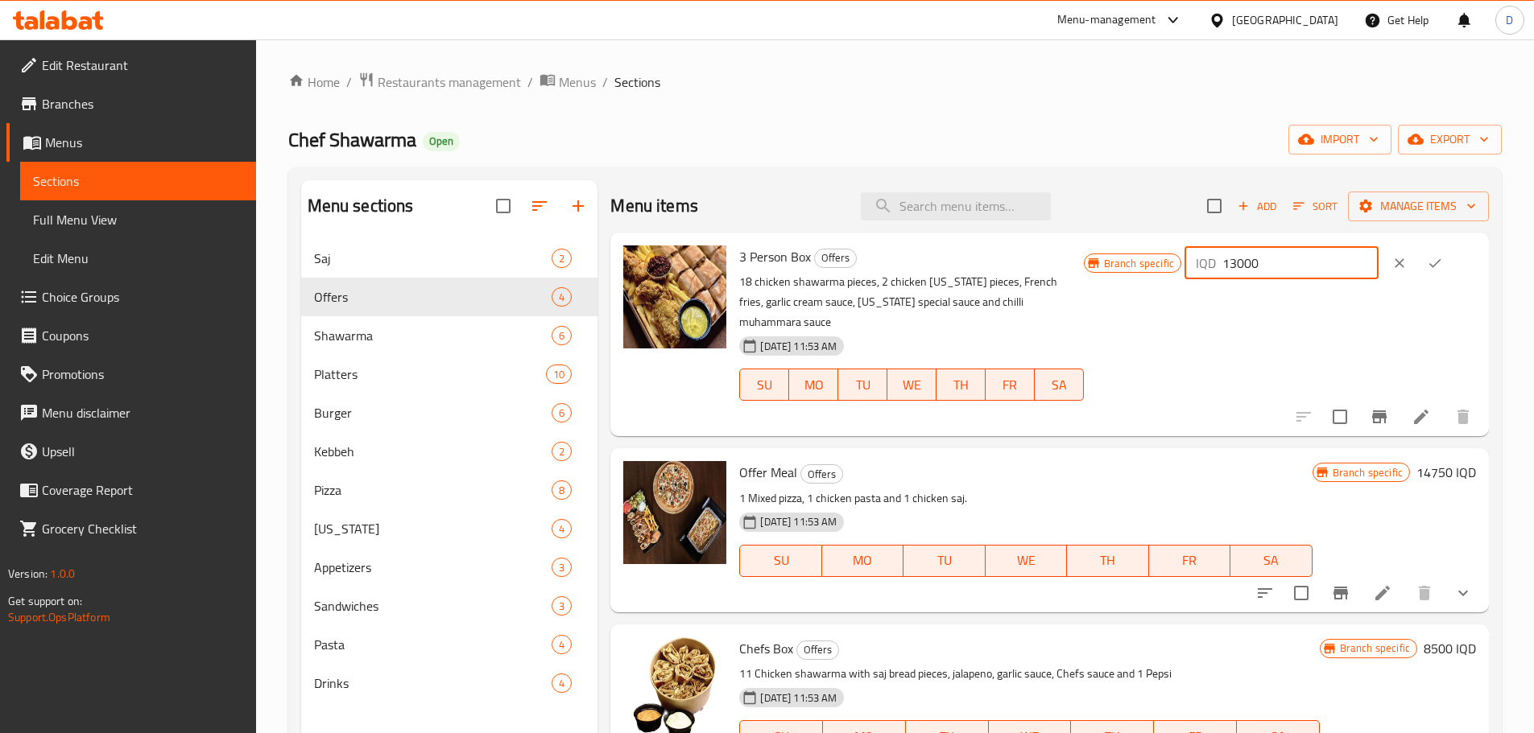
click at [1262, 275] on input "13000" at bounding box center [1300, 263] width 156 height 32
type input "13000"
click at [1444, 259] on button "ok" at bounding box center [1434, 263] width 35 height 35
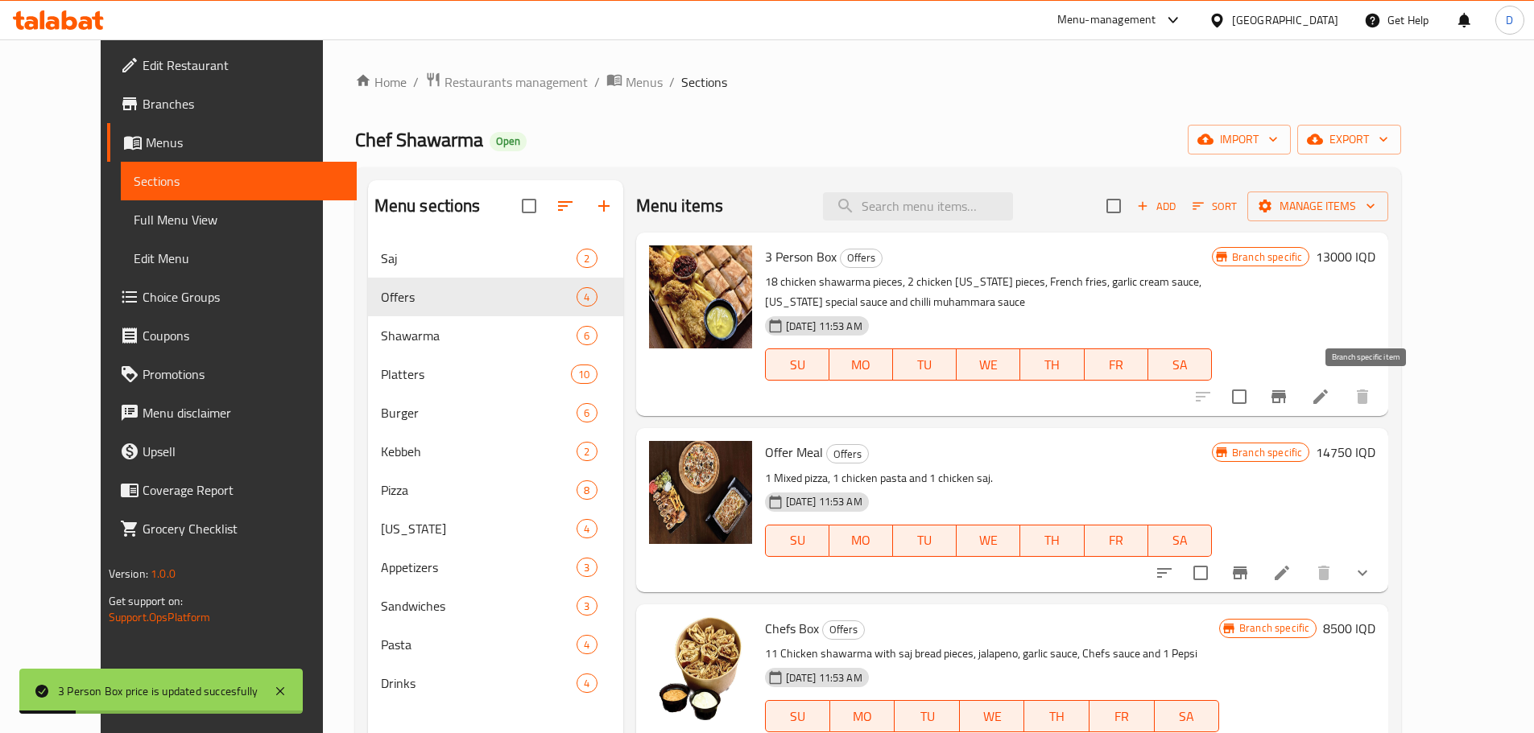
click at [1298, 385] on button "Branch-specific-item" at bounding box center [1278, 397] width 39 height 39
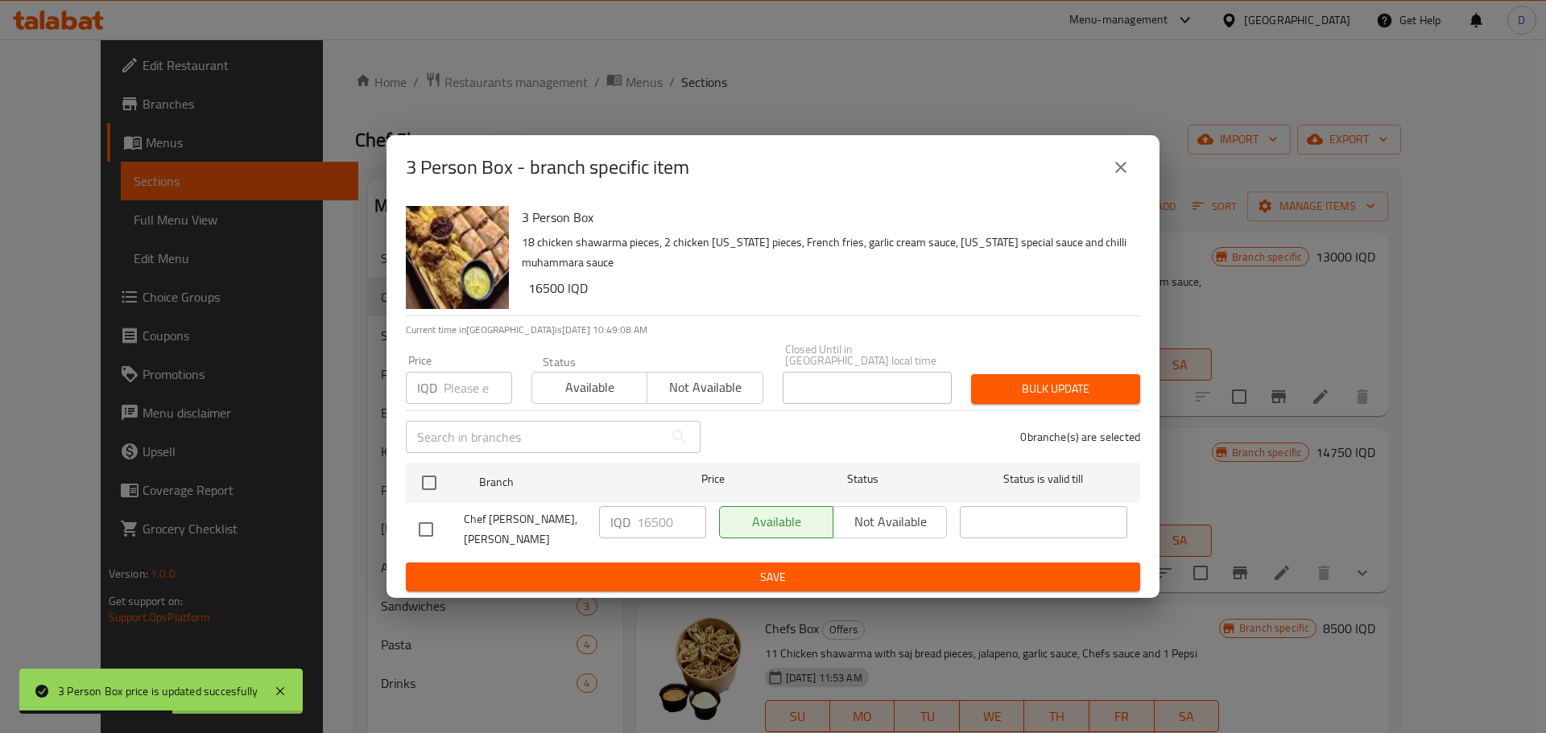
drag, startPoint x: 428, startPoint y: 479, endPoint x: 479, endPoint y: 496, distance: 54.2
click at [429, 478] on input "checkbox" at bounding box center [429, 483] width 34 height 34
checkbox input "true"
click at [644, 516] on input "16500" at bounding box center [671, 522] width 69 height 32
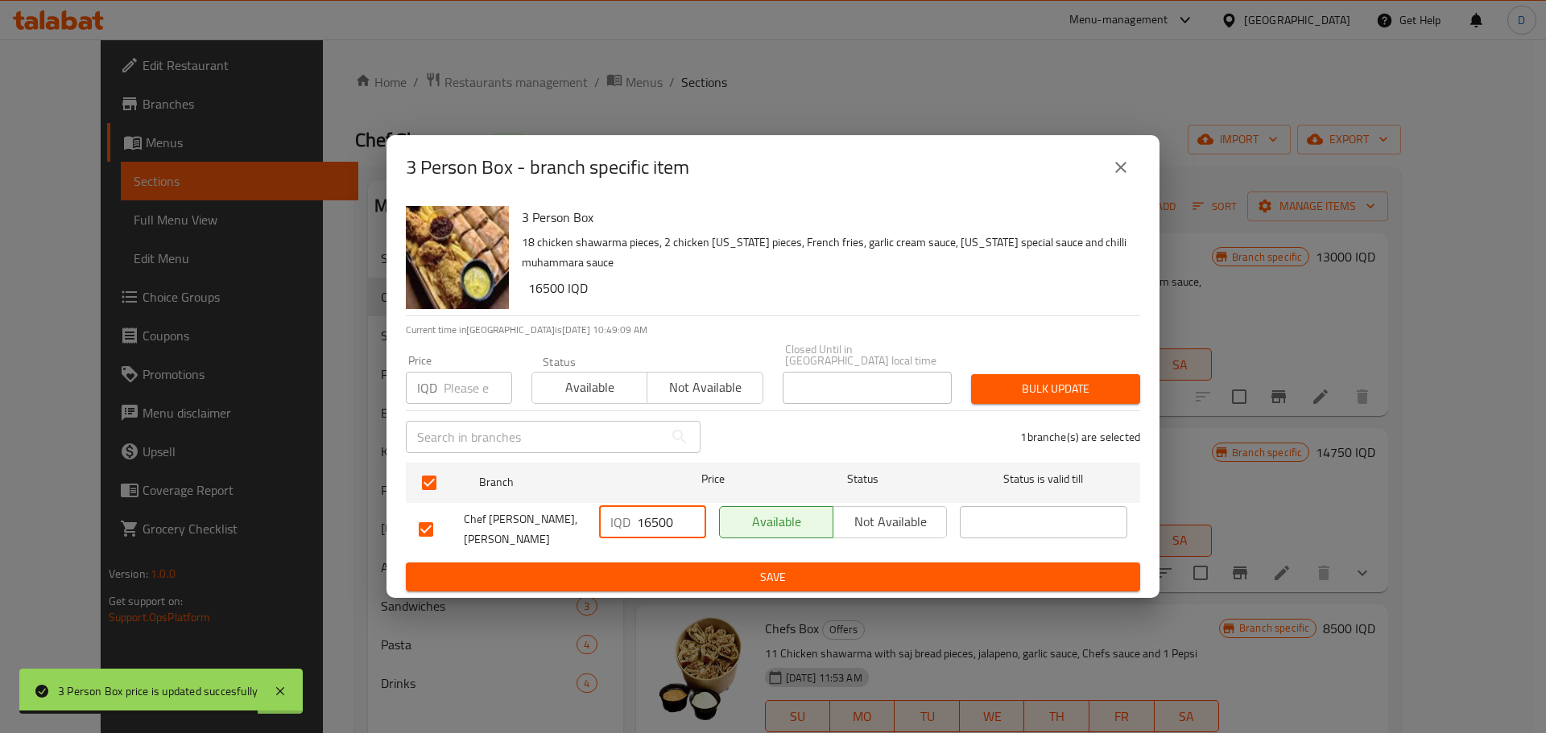
click at [644, 516] on input "16500" at bounding box center [671, 522] width 69 height 32
paste input "30"
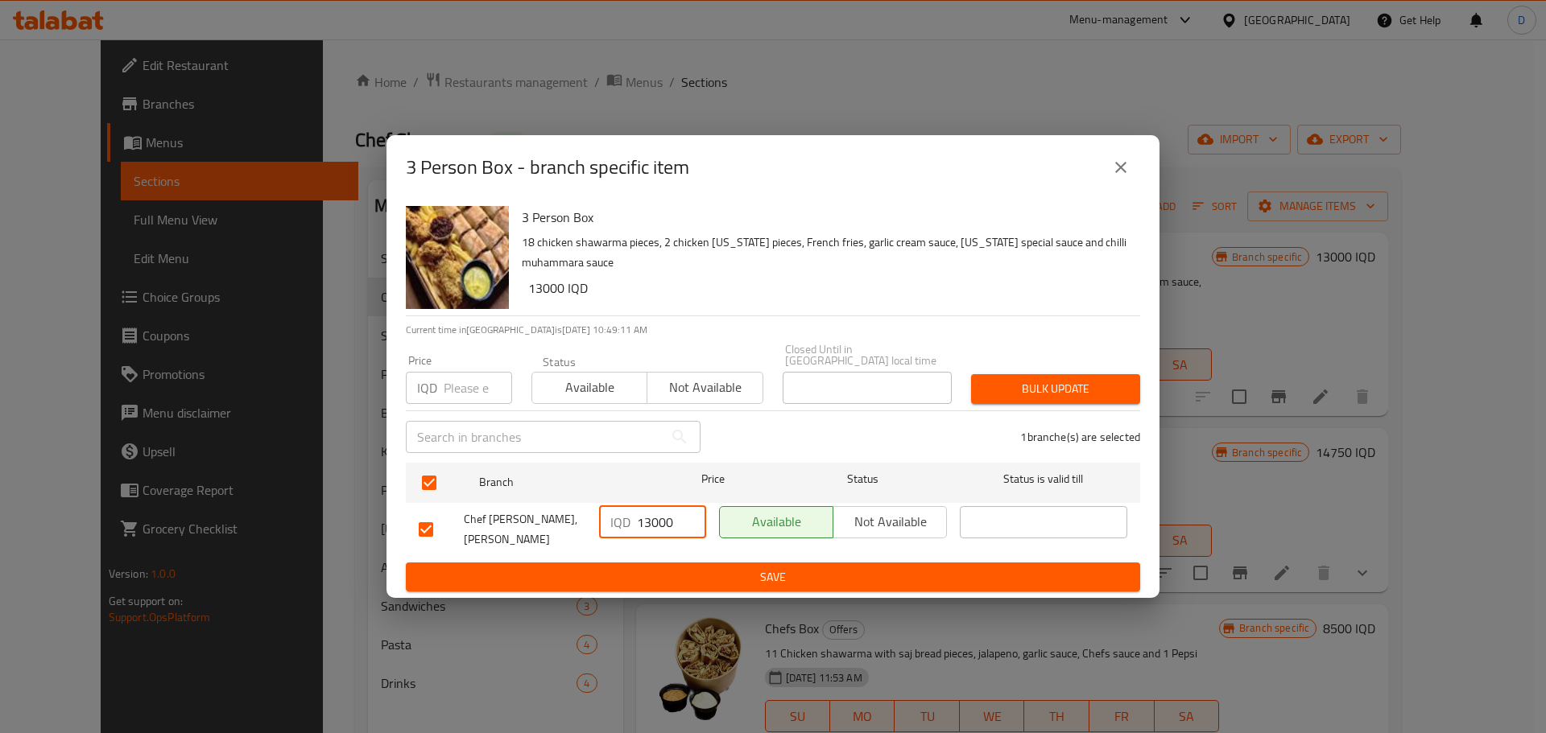
type input "13000"
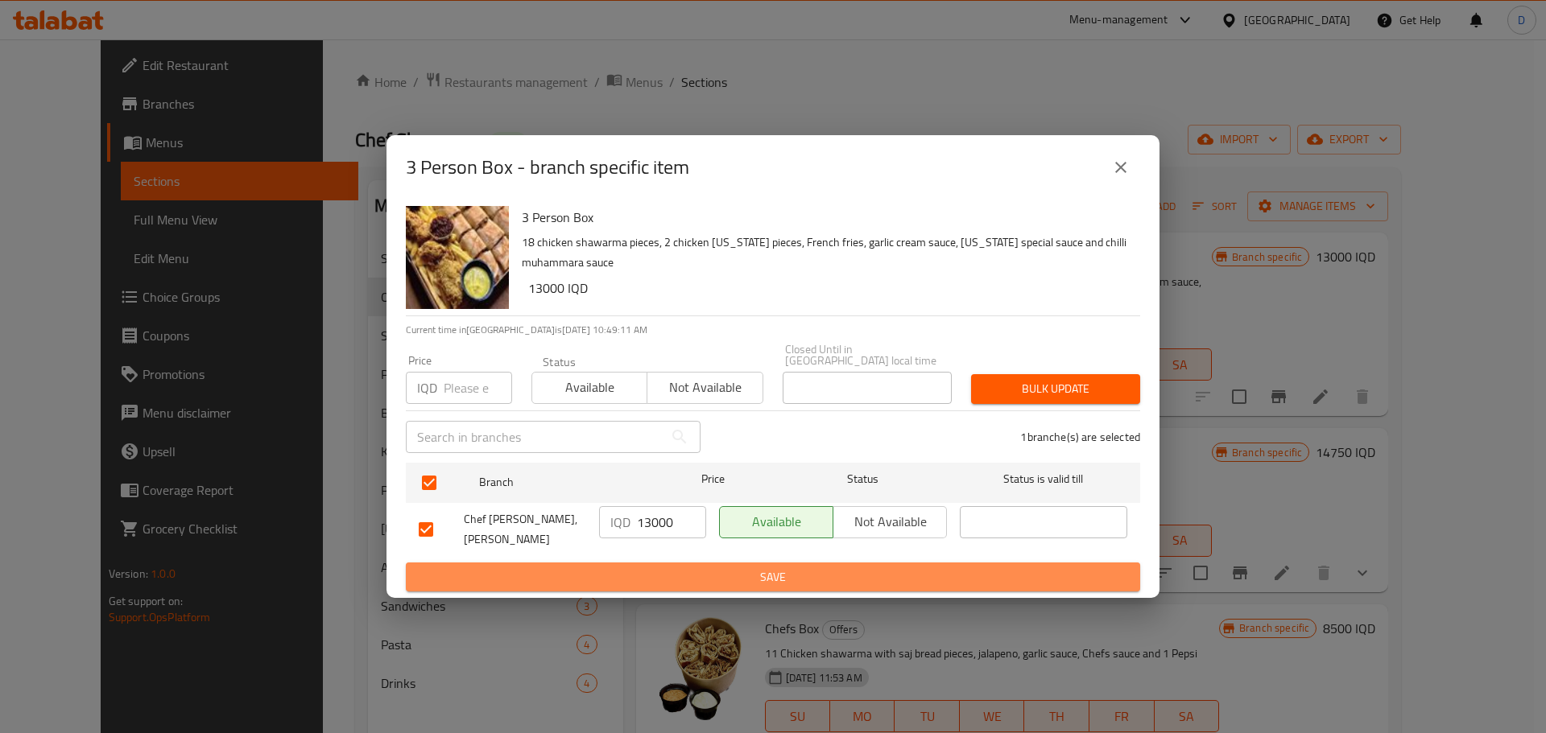
click at [744, 583] on button "Save" at bounding box center [773, 578] width 734 height 30
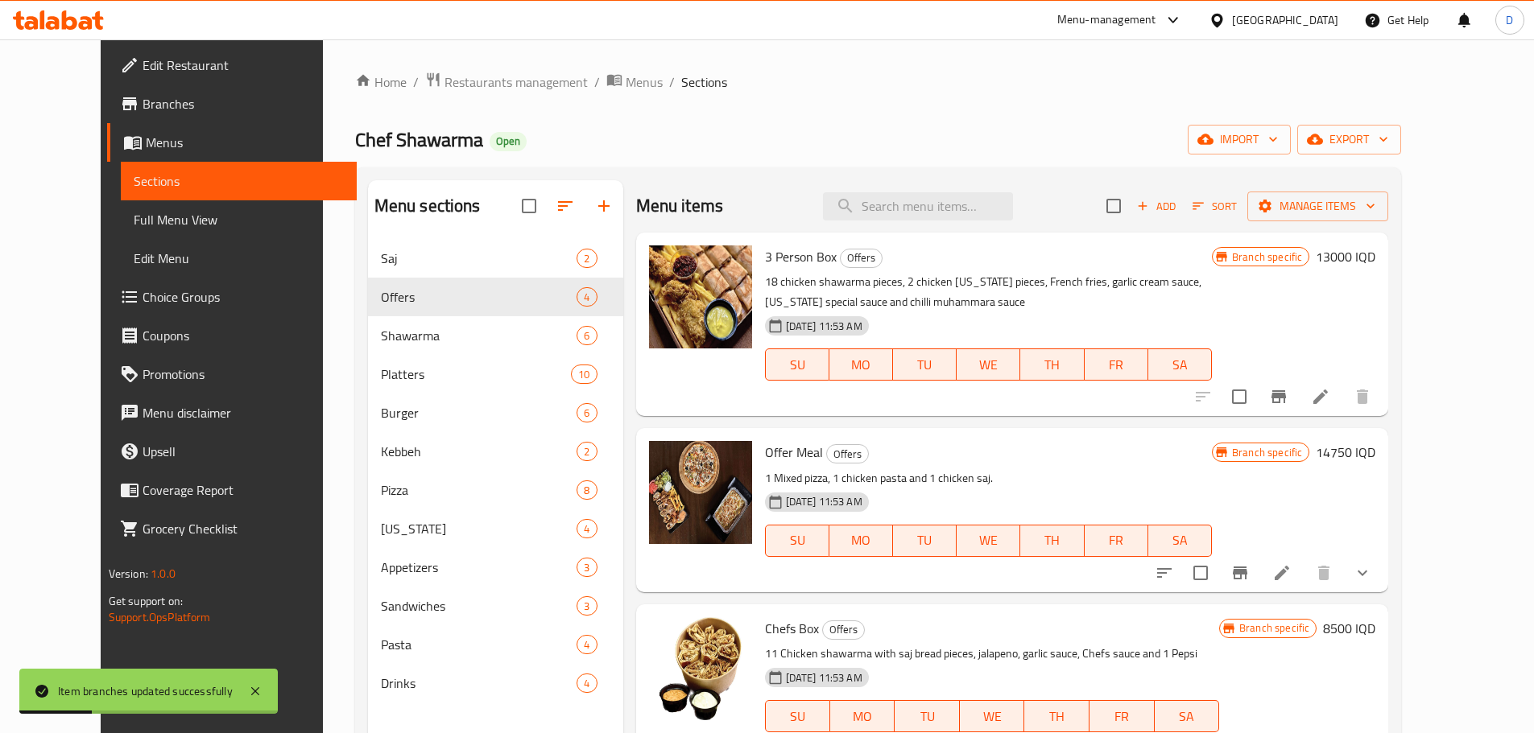
click at [1343, 403] on li at bounding box center [1320, 396] width 45 height 29
